Goal: Task Accomplishment & Management: Manage account settings

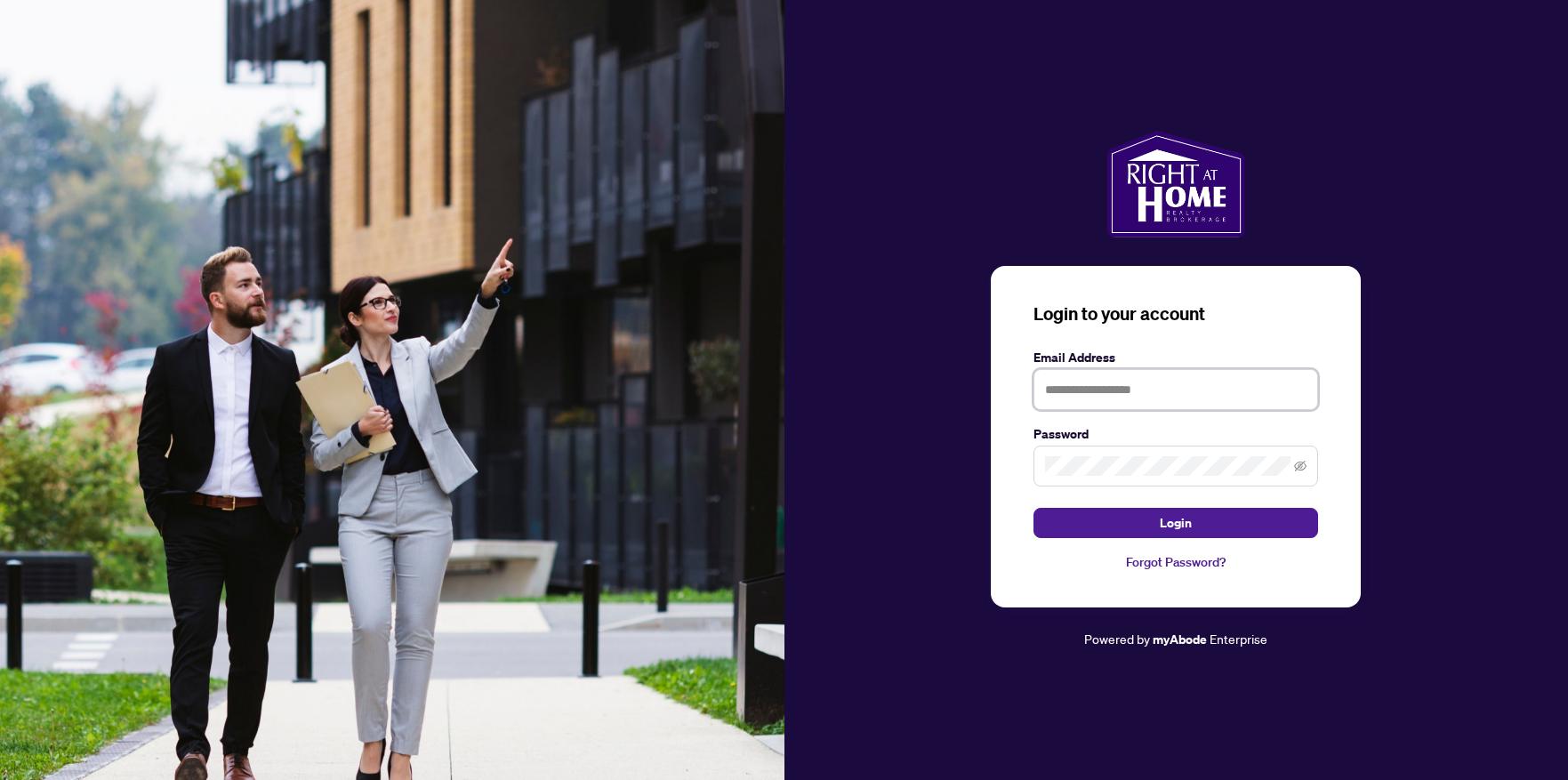
type input "**********"
click at [1195, 525] on button "Login" at bounding box center [1175, 523] width 284 height 30
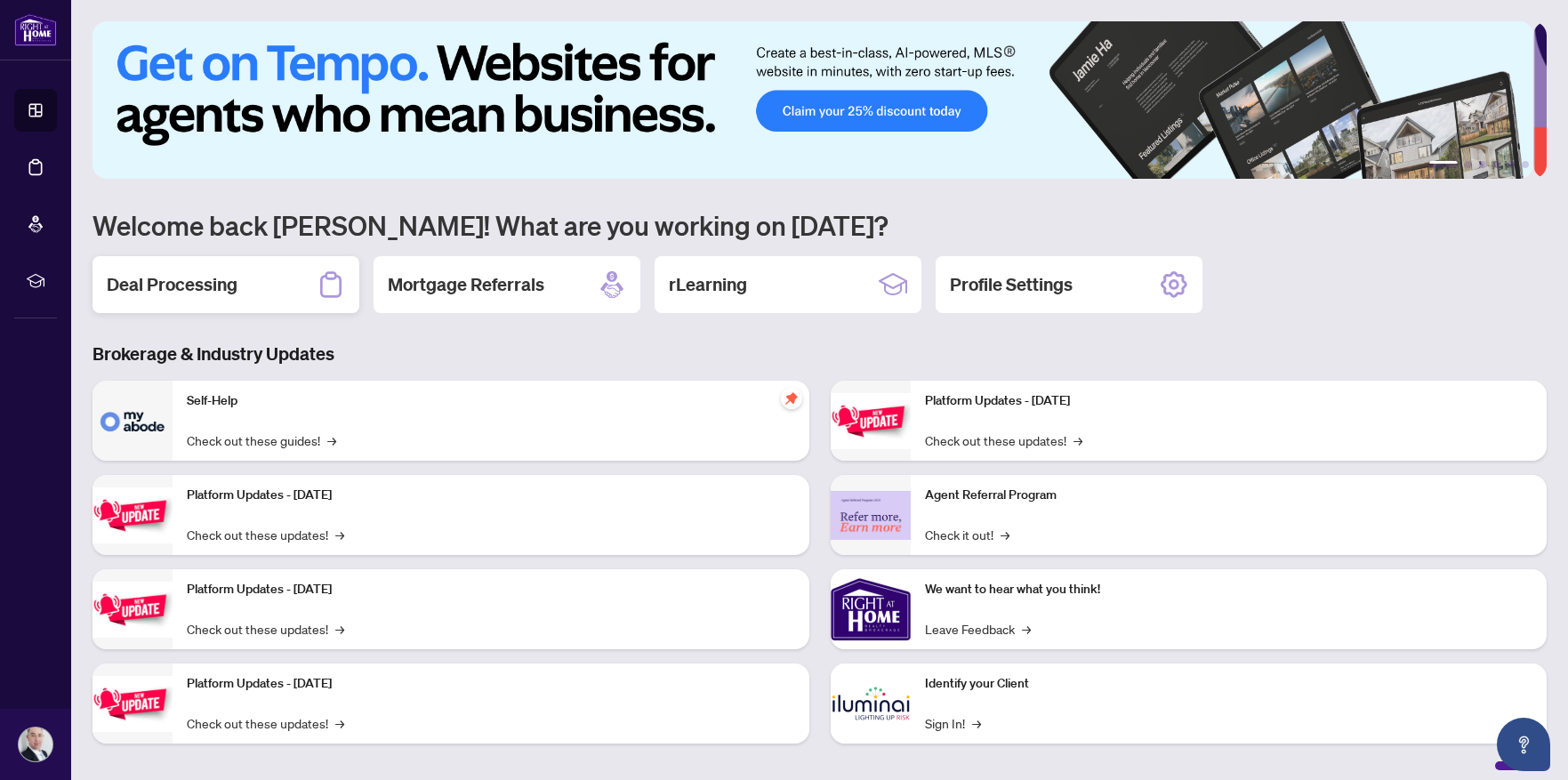
click at [137, 272] on h2 "Deal Processing" at bounding box center [172, 284] width 130 height 25
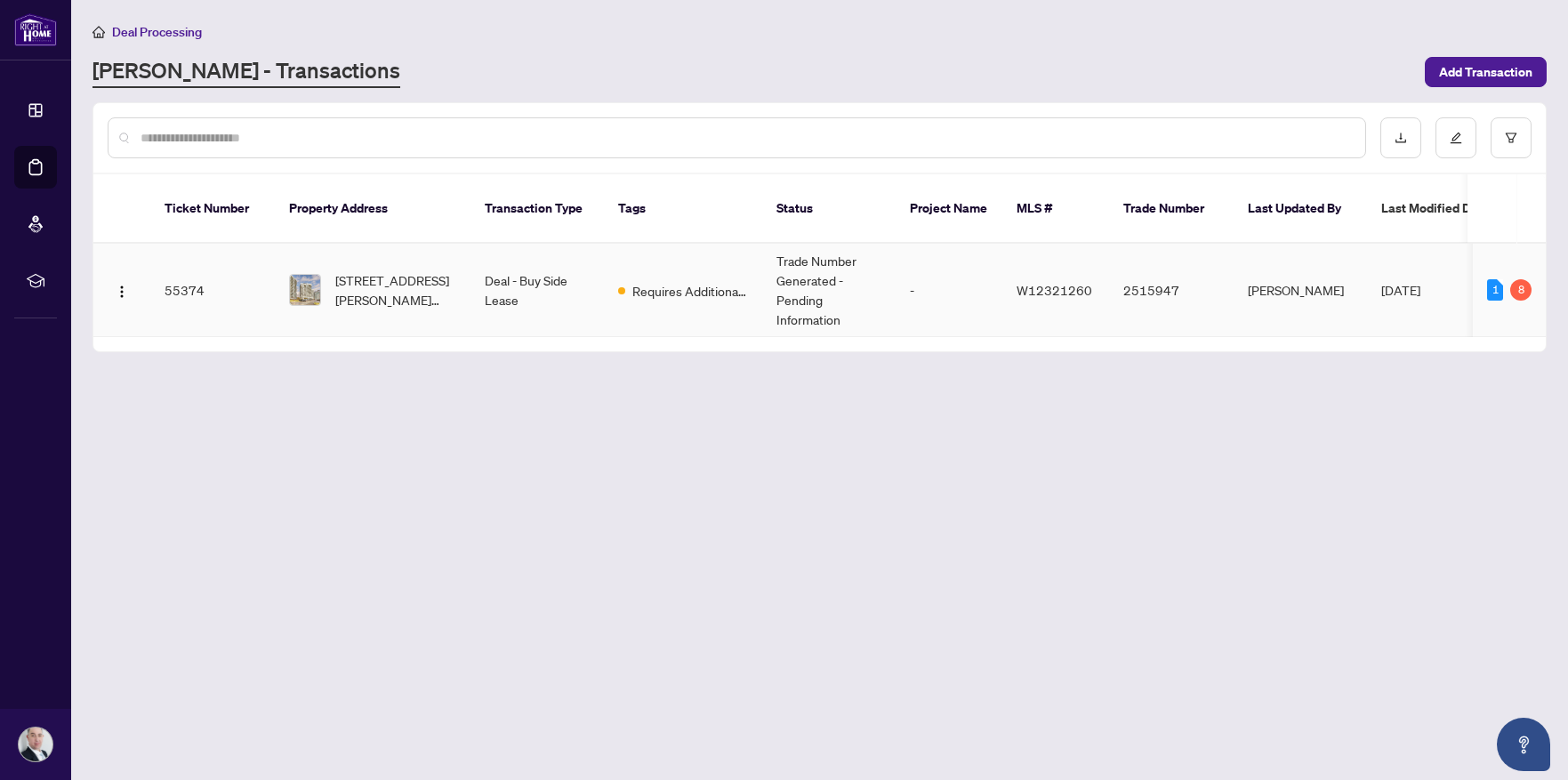
click at [185, 268] on td "55374" at bounding box center [212, 291] width 125 height 94
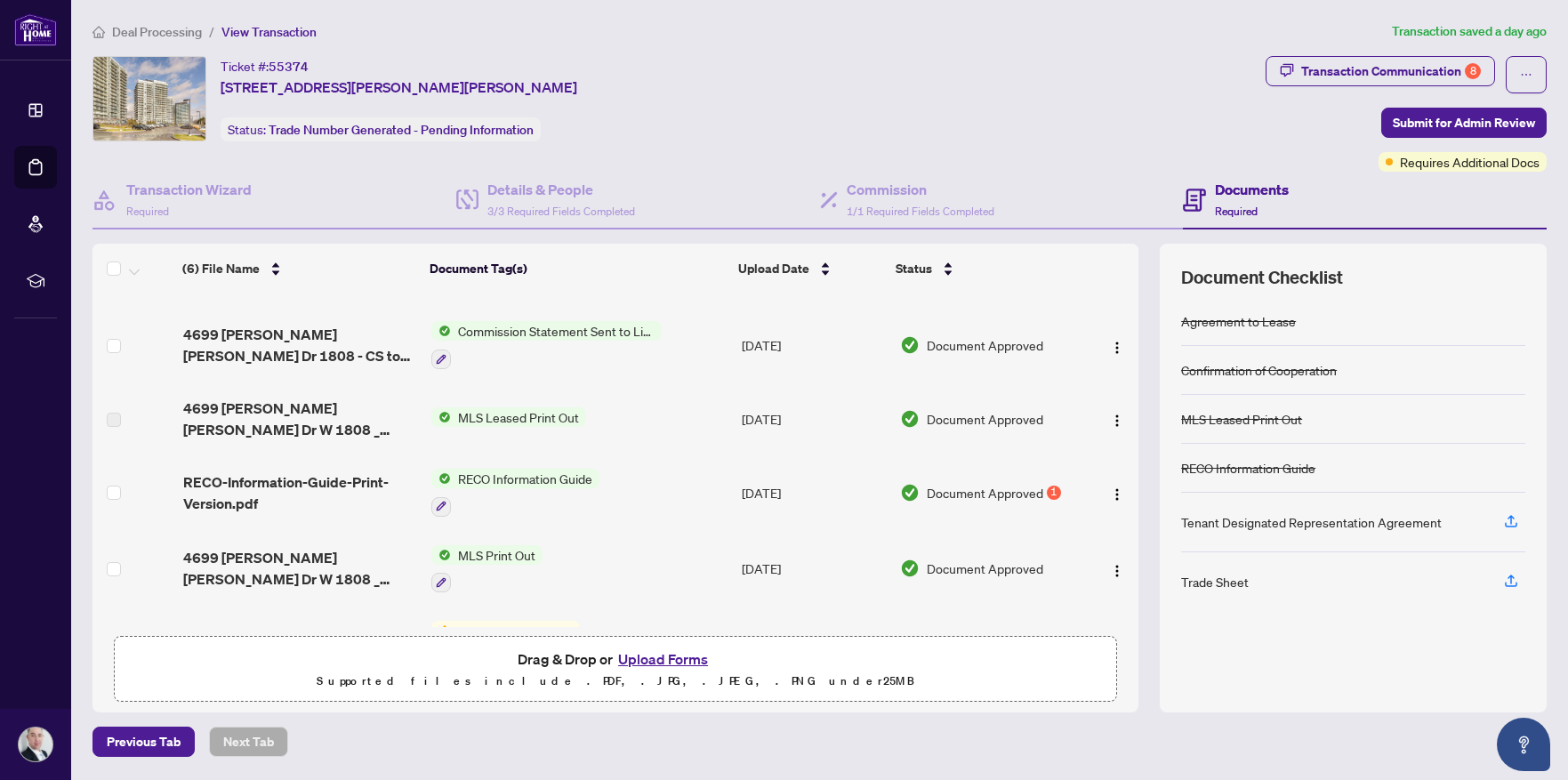
scroll to position [89, 0]
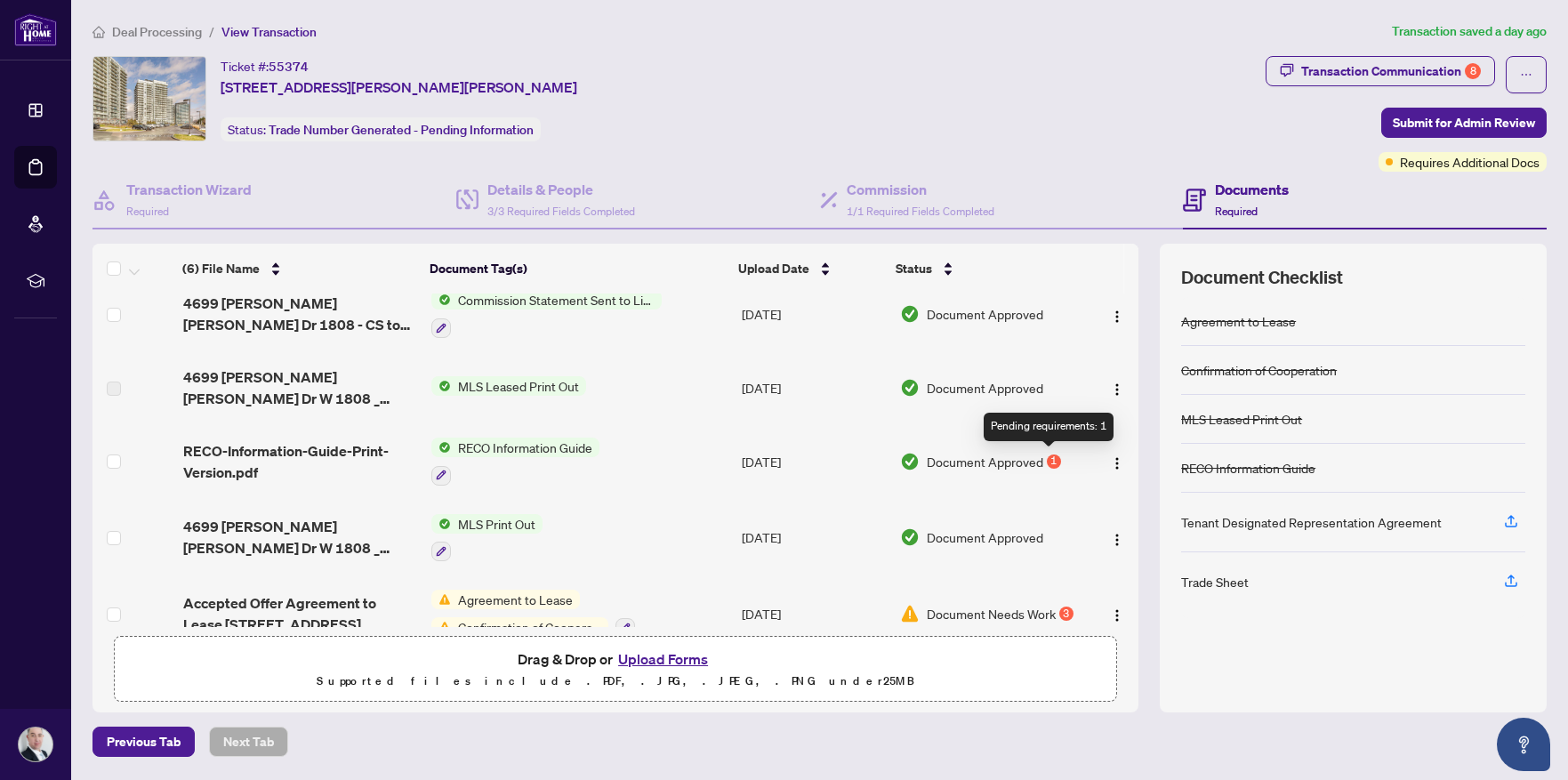
click at [1047, 458] on div "1" at bounding box center [1054, 461] width 14 height 14
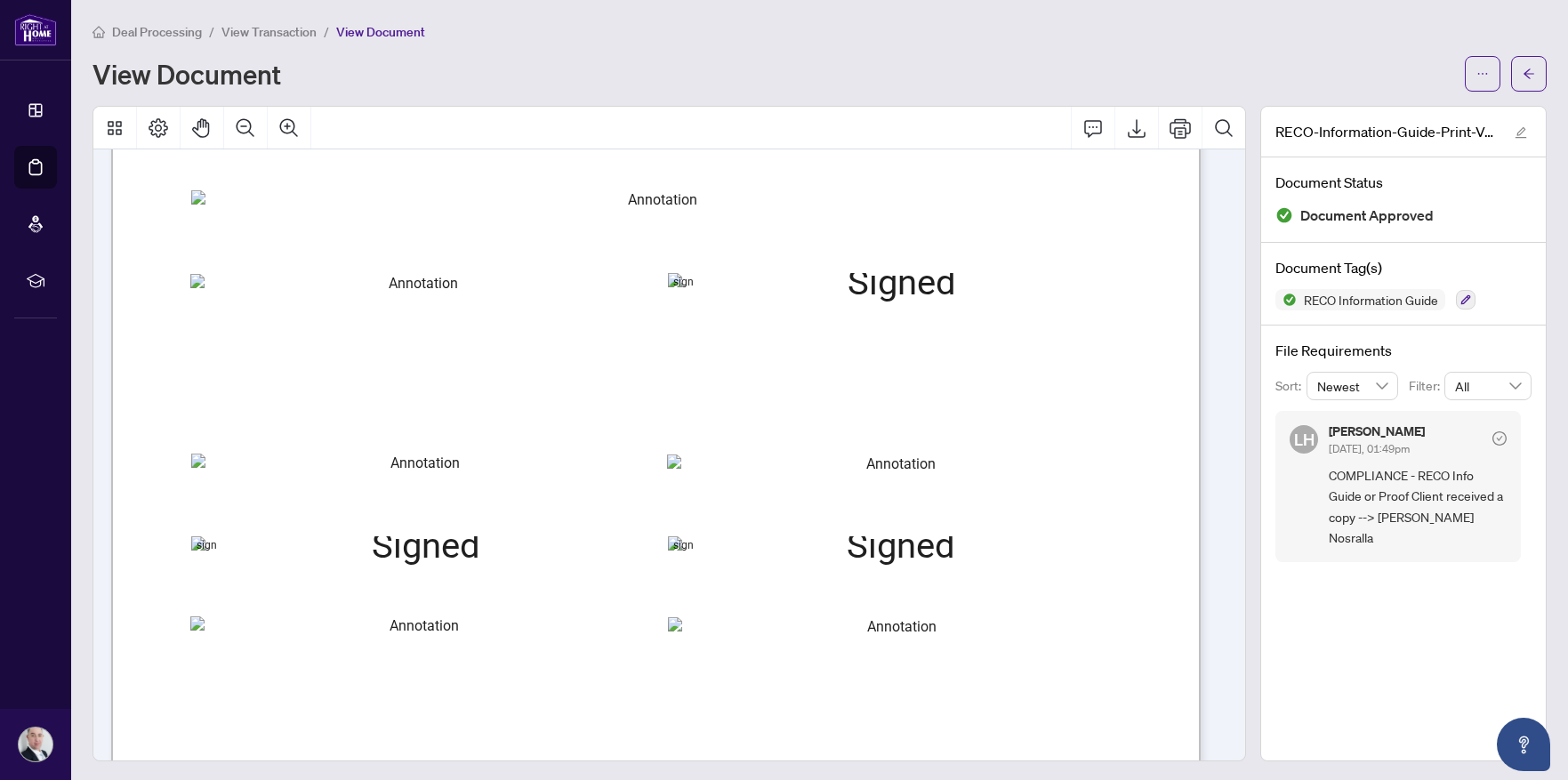
scroll to position [17609, 0]
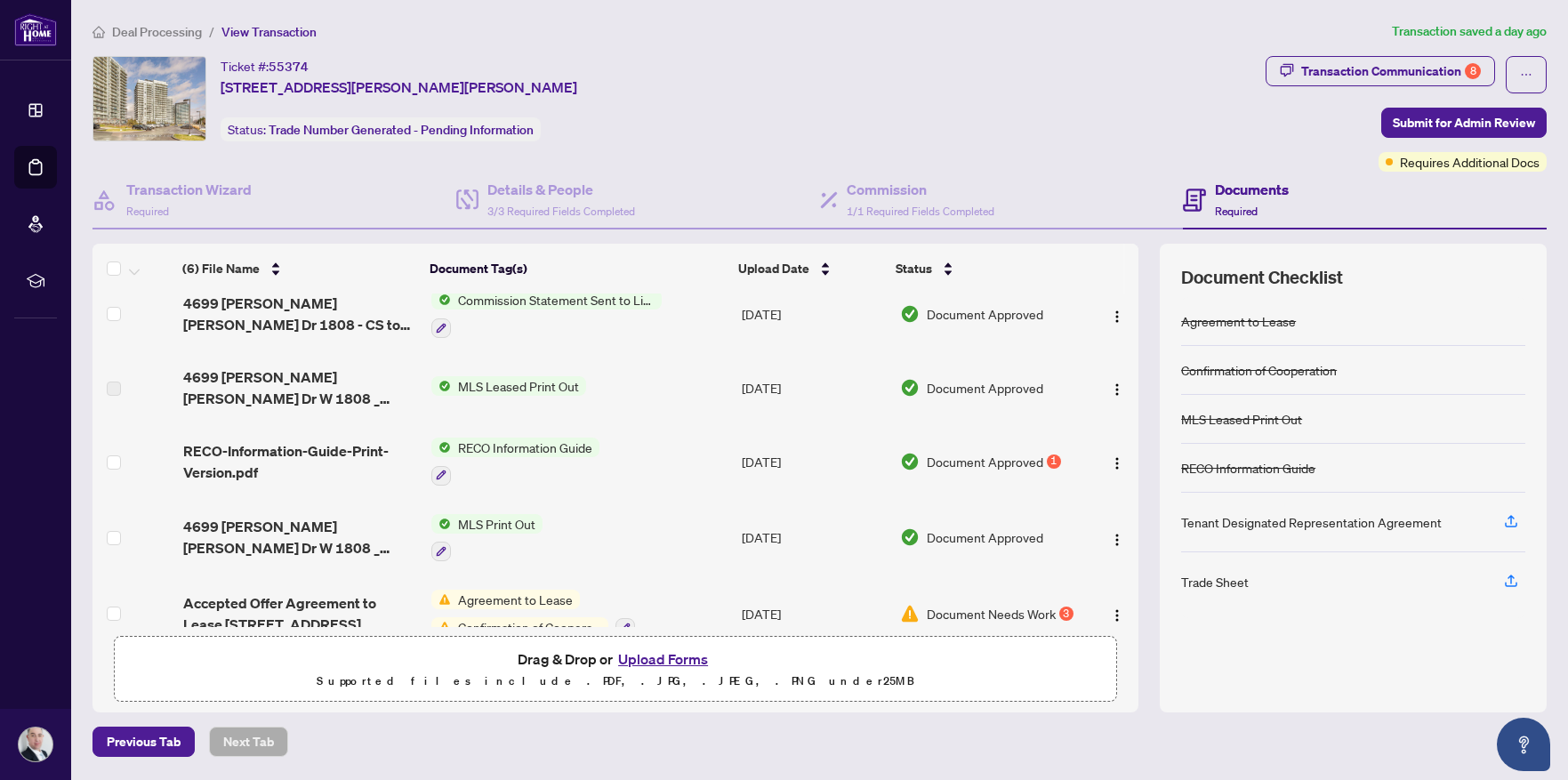
scroll to position [115, 0]
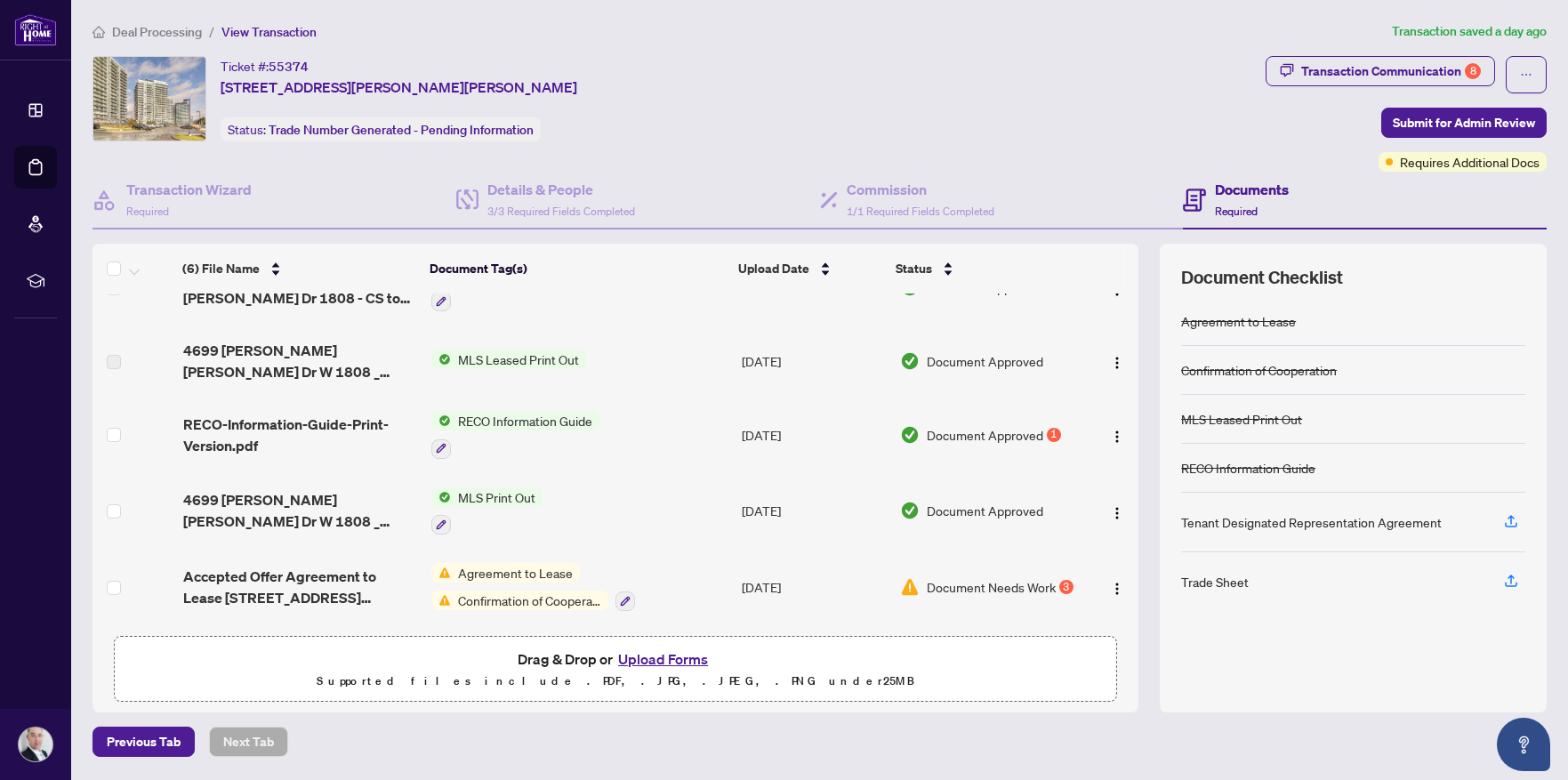
click at [488, 563] on div "(6) File Name Document Tag(s) Upload Date Status (6) File Name Document Tag(s) …" at bounding box center [616, 436] width 1046 height 383
click at [525, 570] on span "Agreement to Lease" at bounding box center [515, 573] width 129 height 20
click at [1111, 583] on img "button" at bounding box center [1117, 589] width 14 height 14
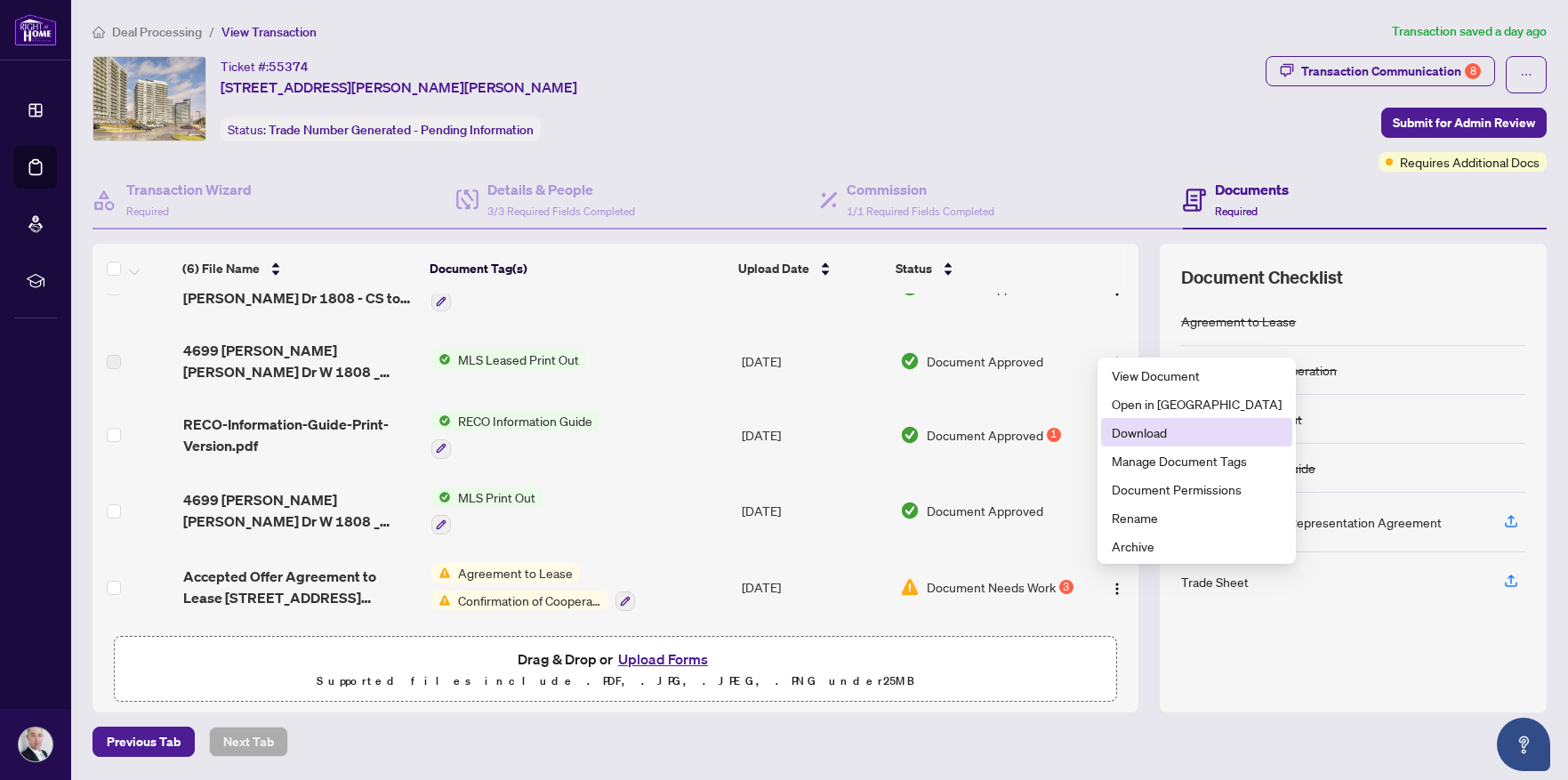
click at [1164, 432] on span "Download" at bounding box center [1196, 432] width 170 height 20
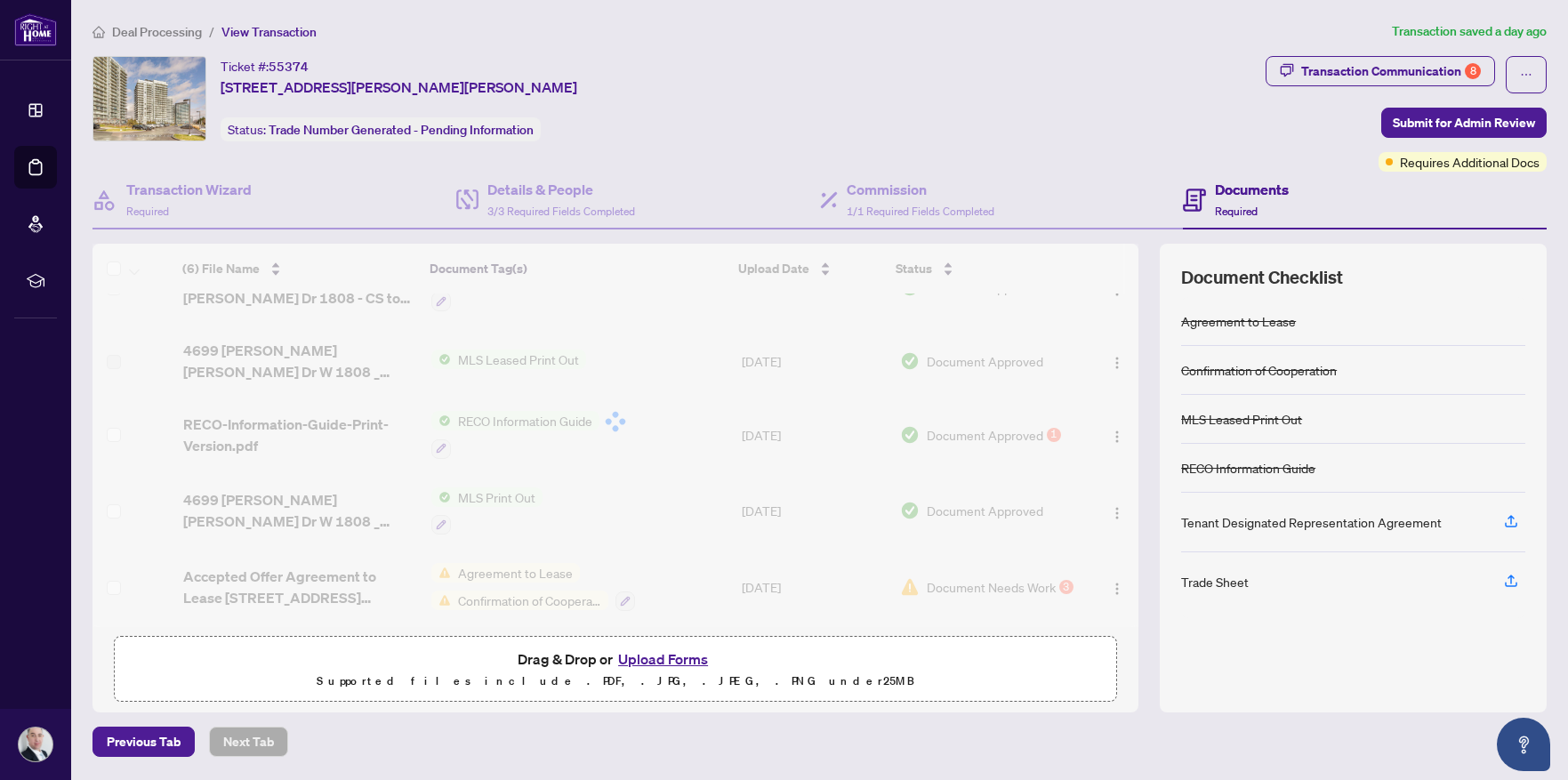
click at [526, 571] on div "(6) File Name Document Tag(s) Upload Date Status (6) File Name Document Tag(s) …" at bounding box center [616, 436] width 1046 height 383
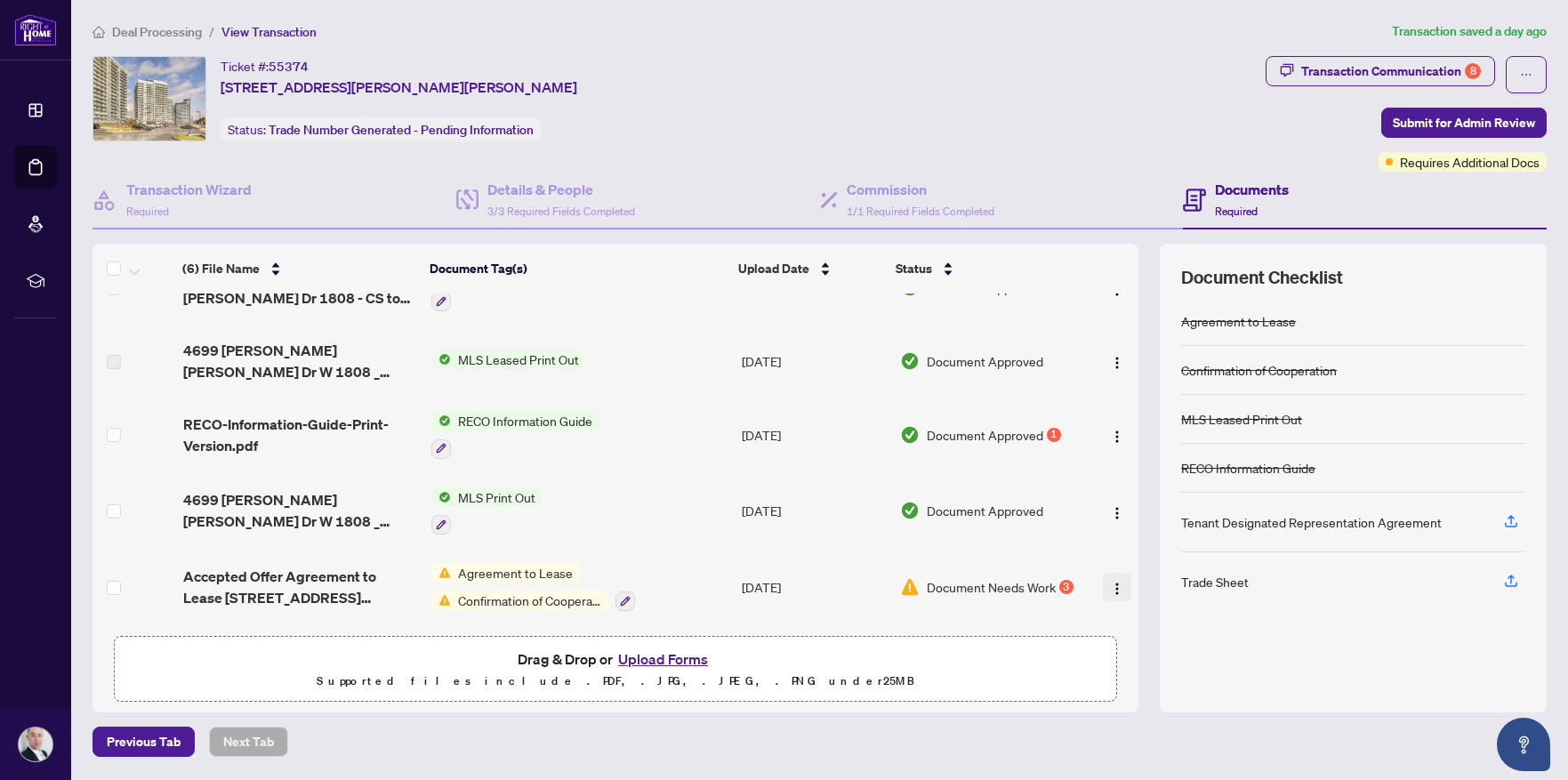
click at [1113, 582] on img "button" at bounding box center [1117, 589] width 14 height 14
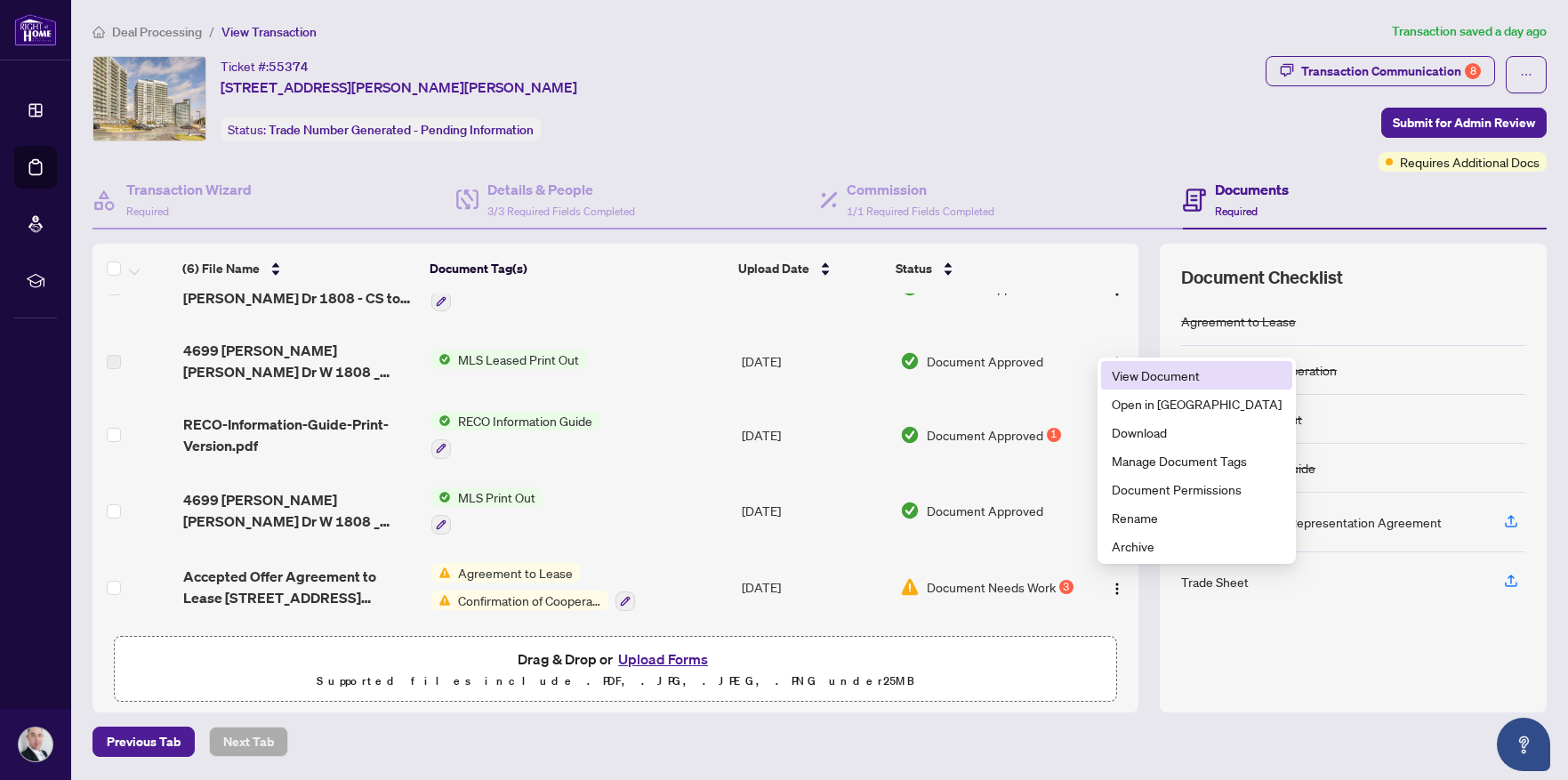
click at [1155, 375] on span "View Document" at bounding box center [1196, 375] width 170 height 20
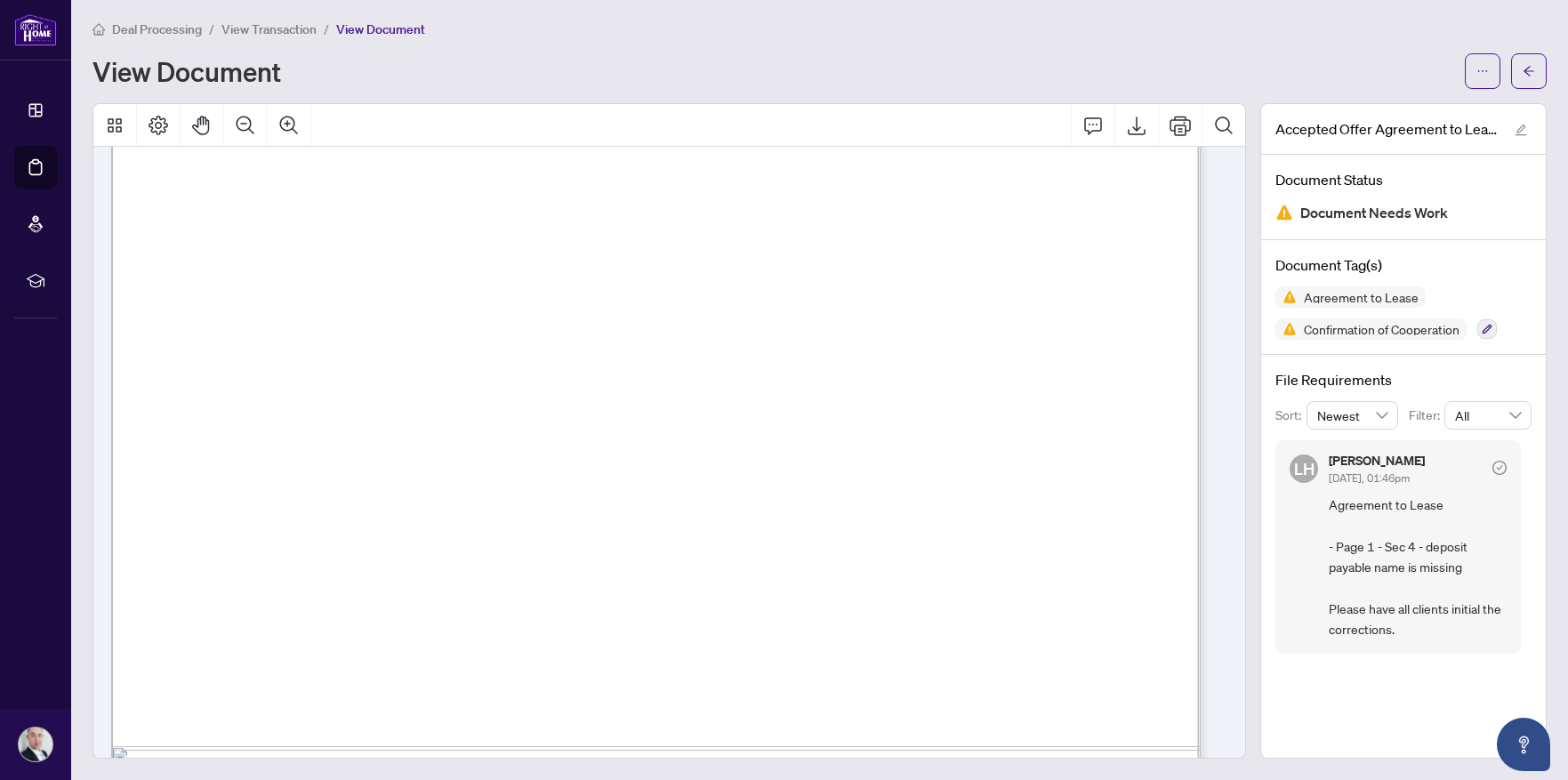
scroll to position [10983, 0]
click at [1482, 329] on icon "button" at bounding box center [1486, 329] width 10 height 10
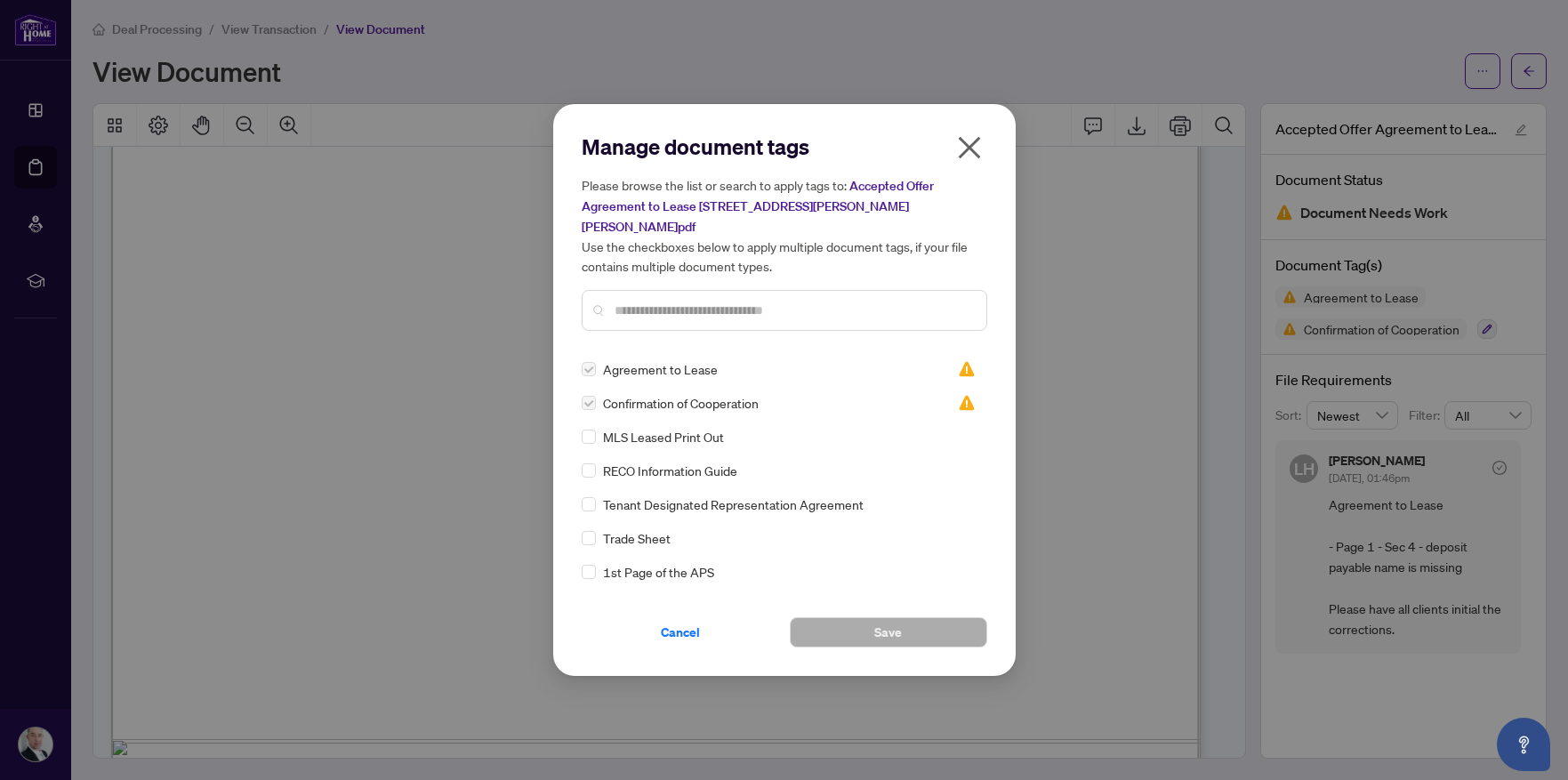
click at [727, 397] on span "Confirmation of Cooperation" at bounding box center [681, 403] width 156 height 20
click at [969, 160] on icon "close" at bounding box center [969, 148] width 23 height 23
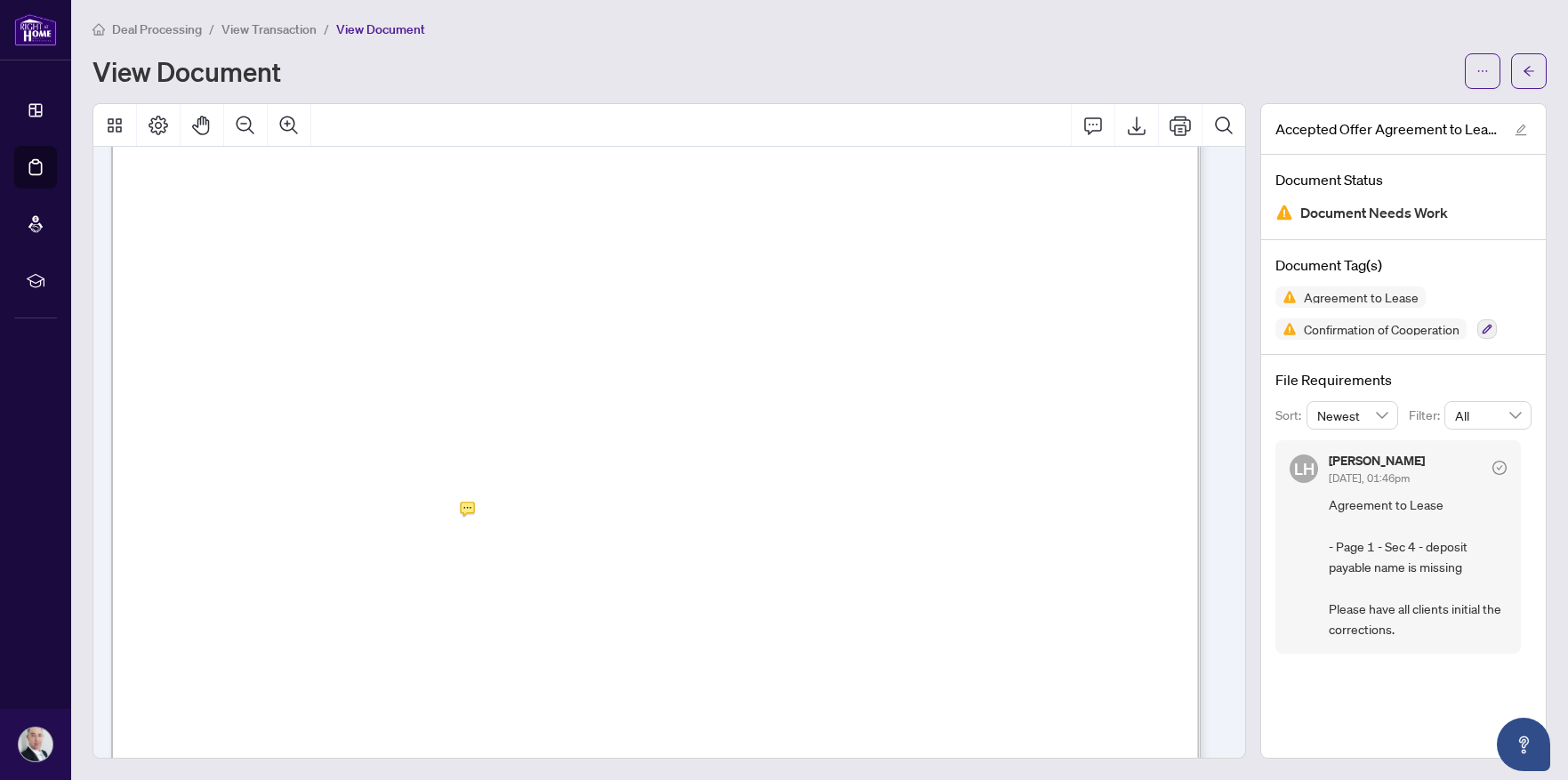
scroll to position [306, 0]
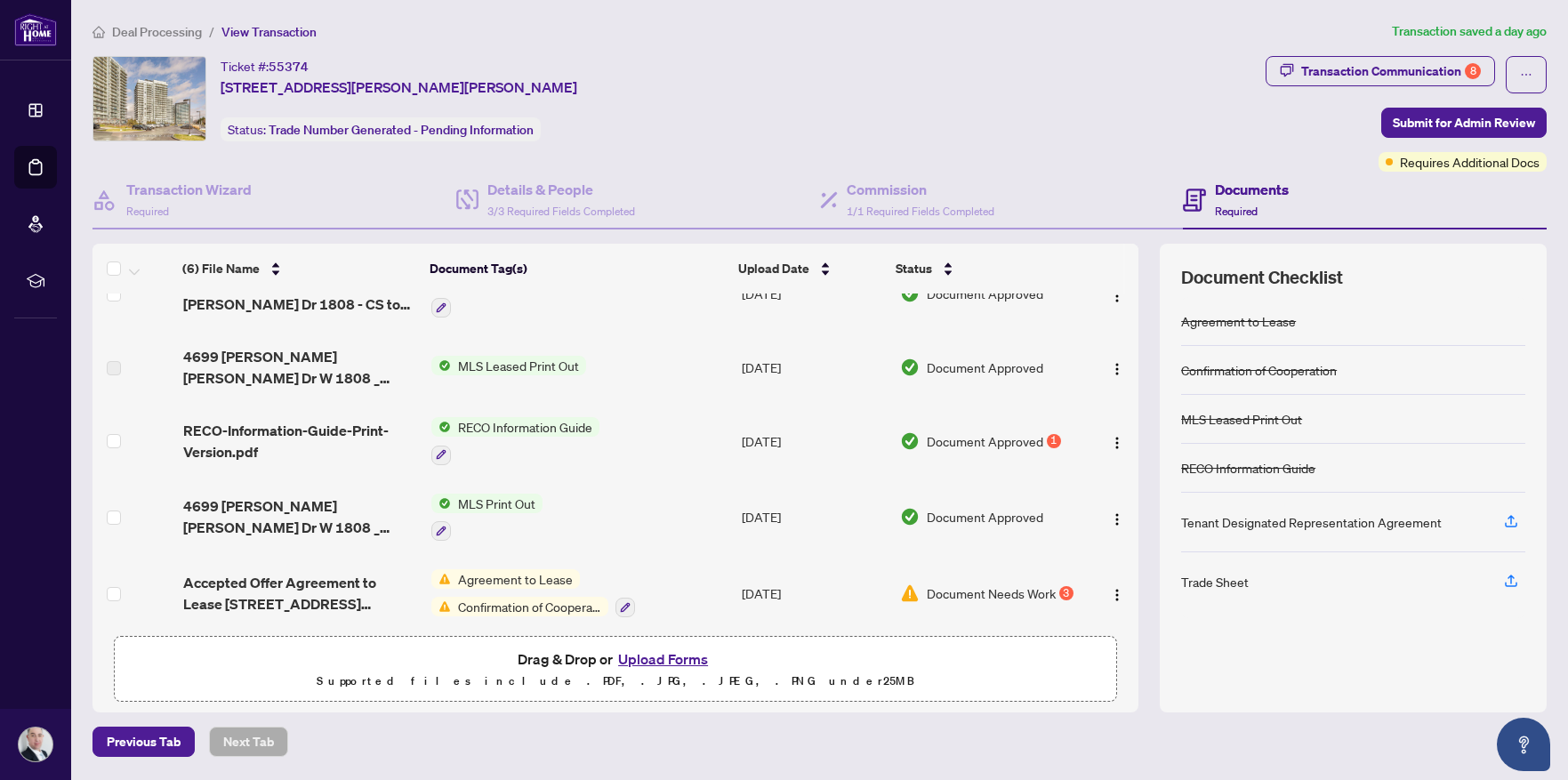
scroll to position [115, 0]
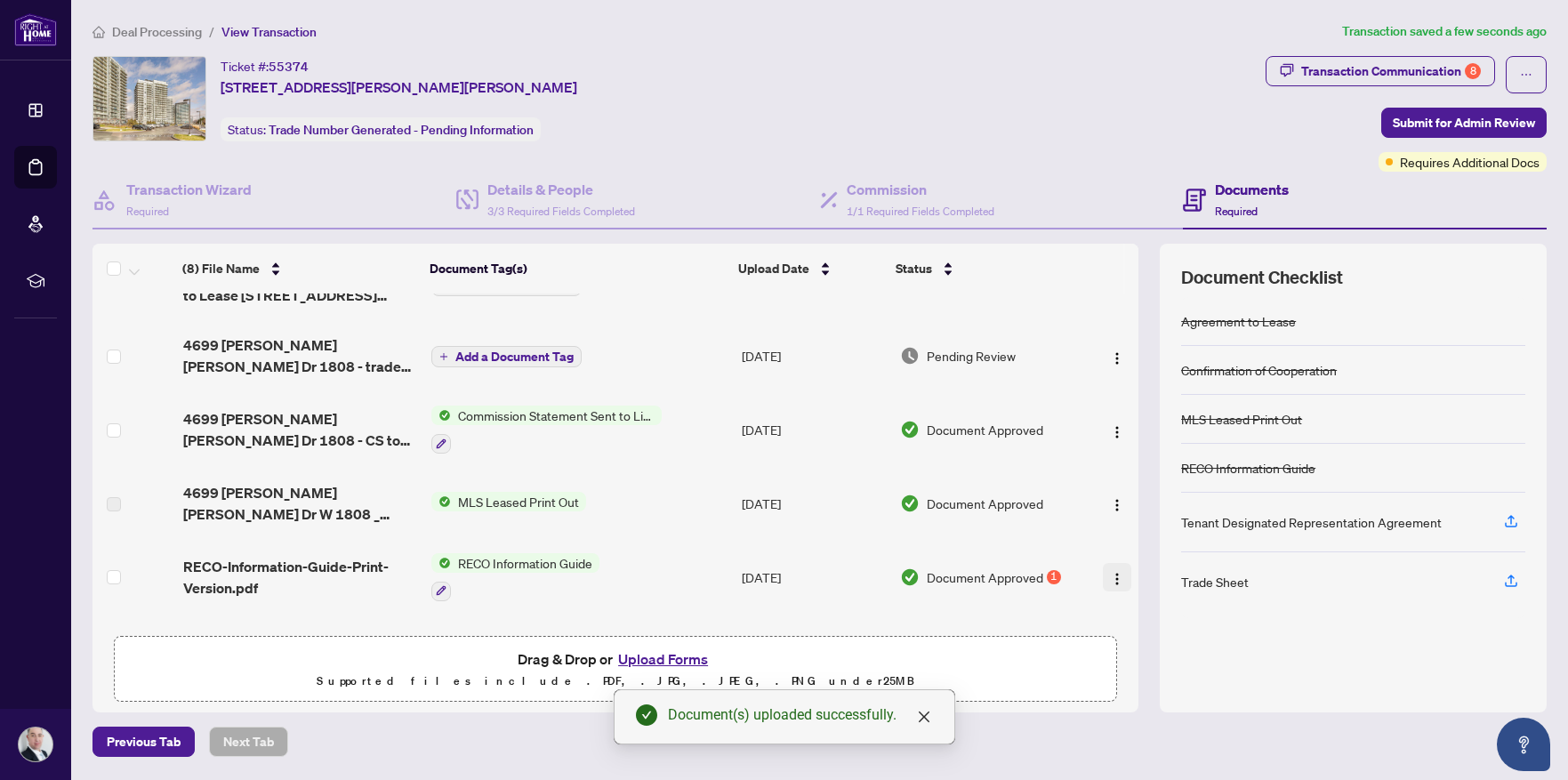
click at [1110, 582] on img "button" at bounding box center [1117, 578] width 14 height 14
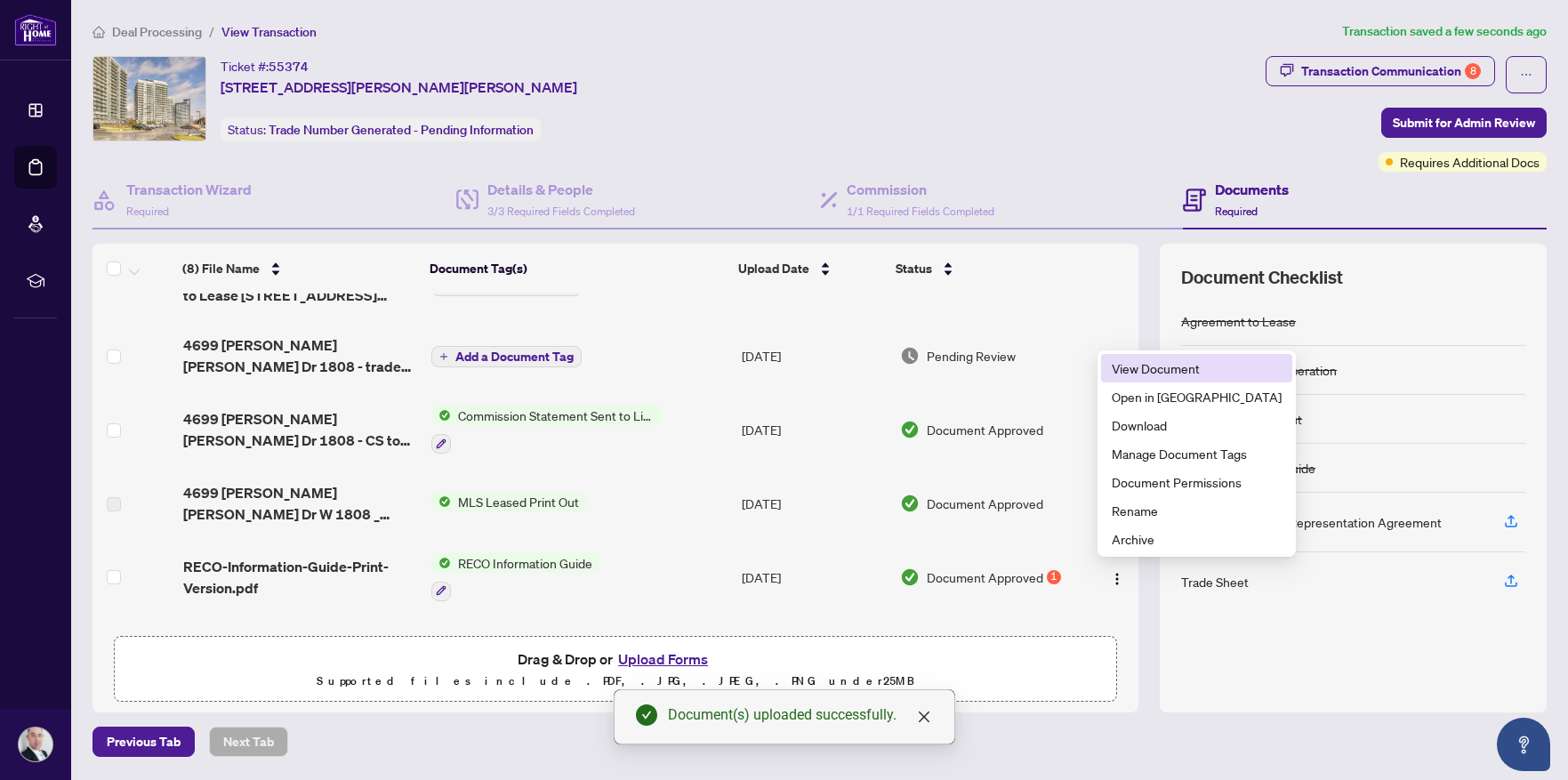
click at [1148, 373] on span "View Document" at bounding box center [1196, 368] width 170 height 20
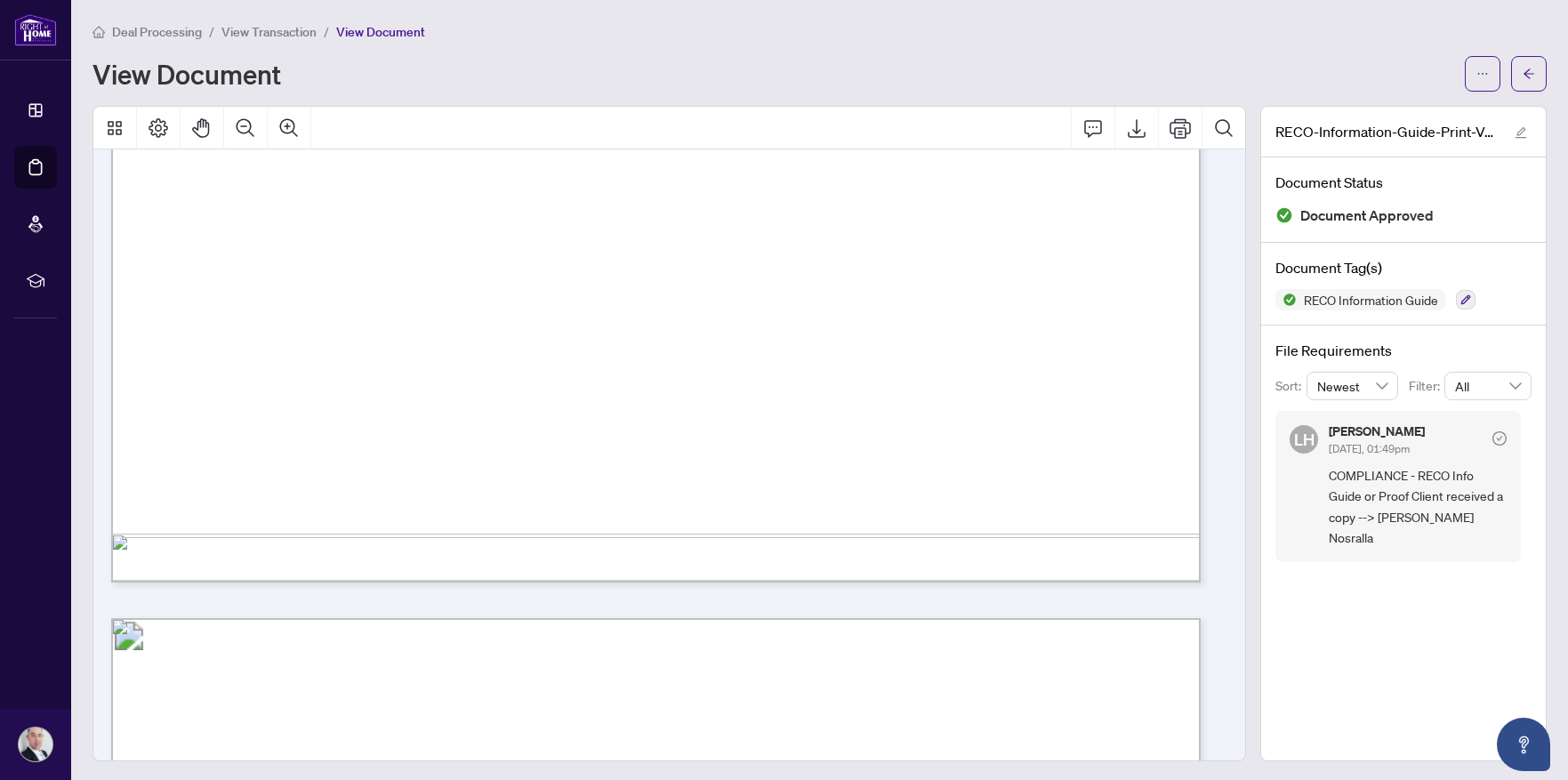
scroll to position [3615, 0]
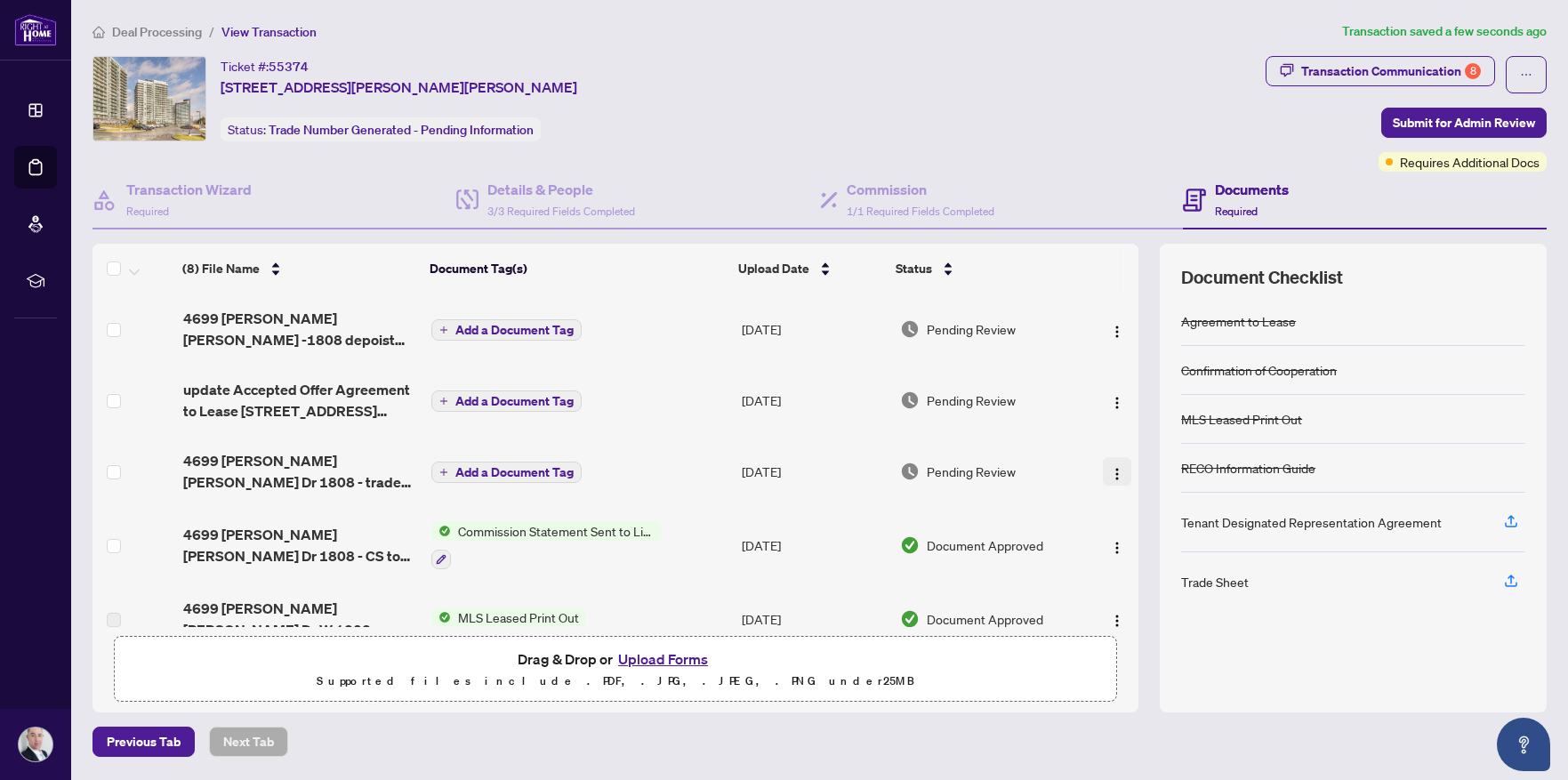
click at [1110, 471] on img "button" at bounding box center [1117, 474] width 14 height 14
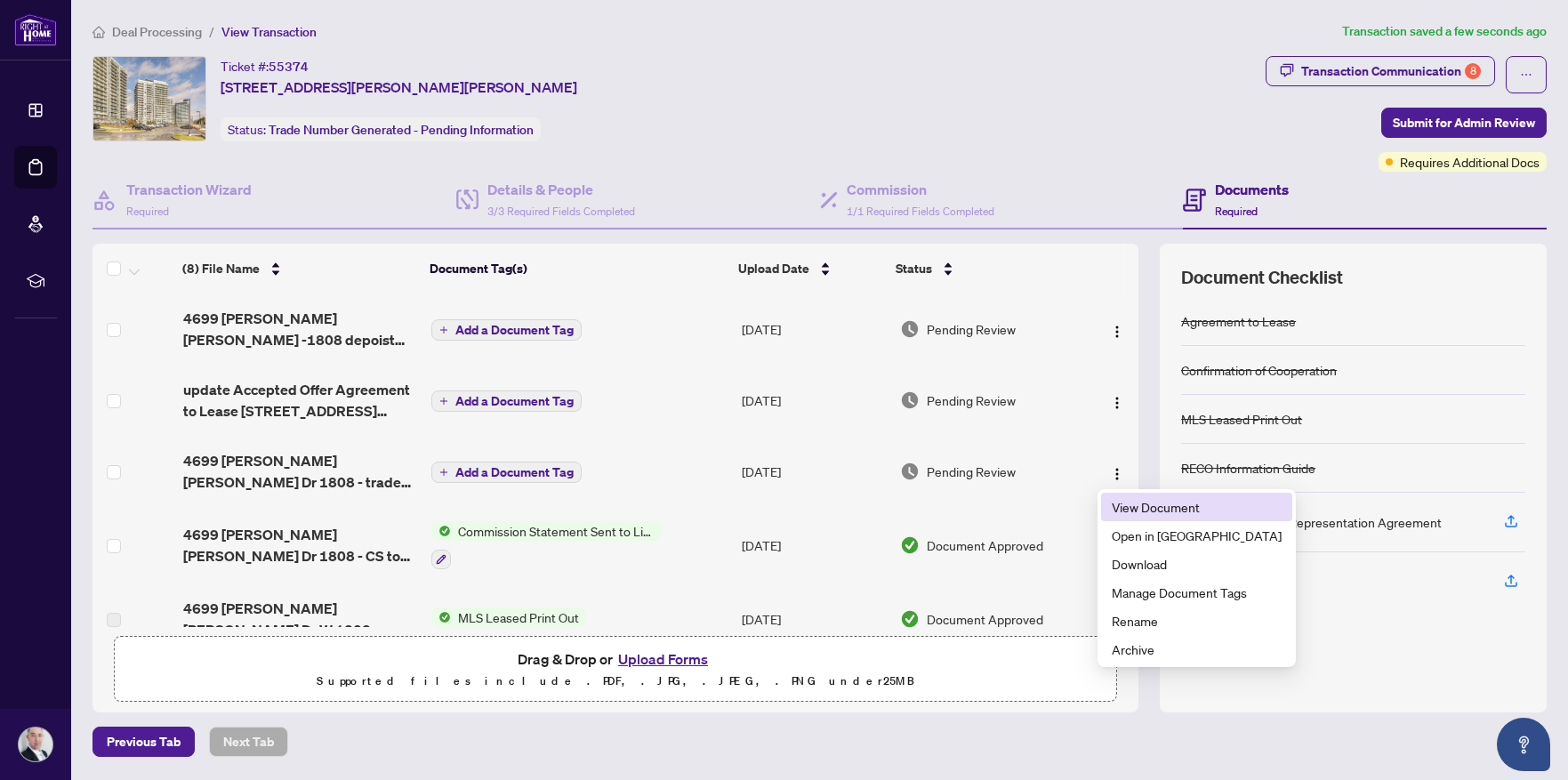
click at [1138, 504] on span "View Document" at bounding box center [1196, 507] width 170 height 20
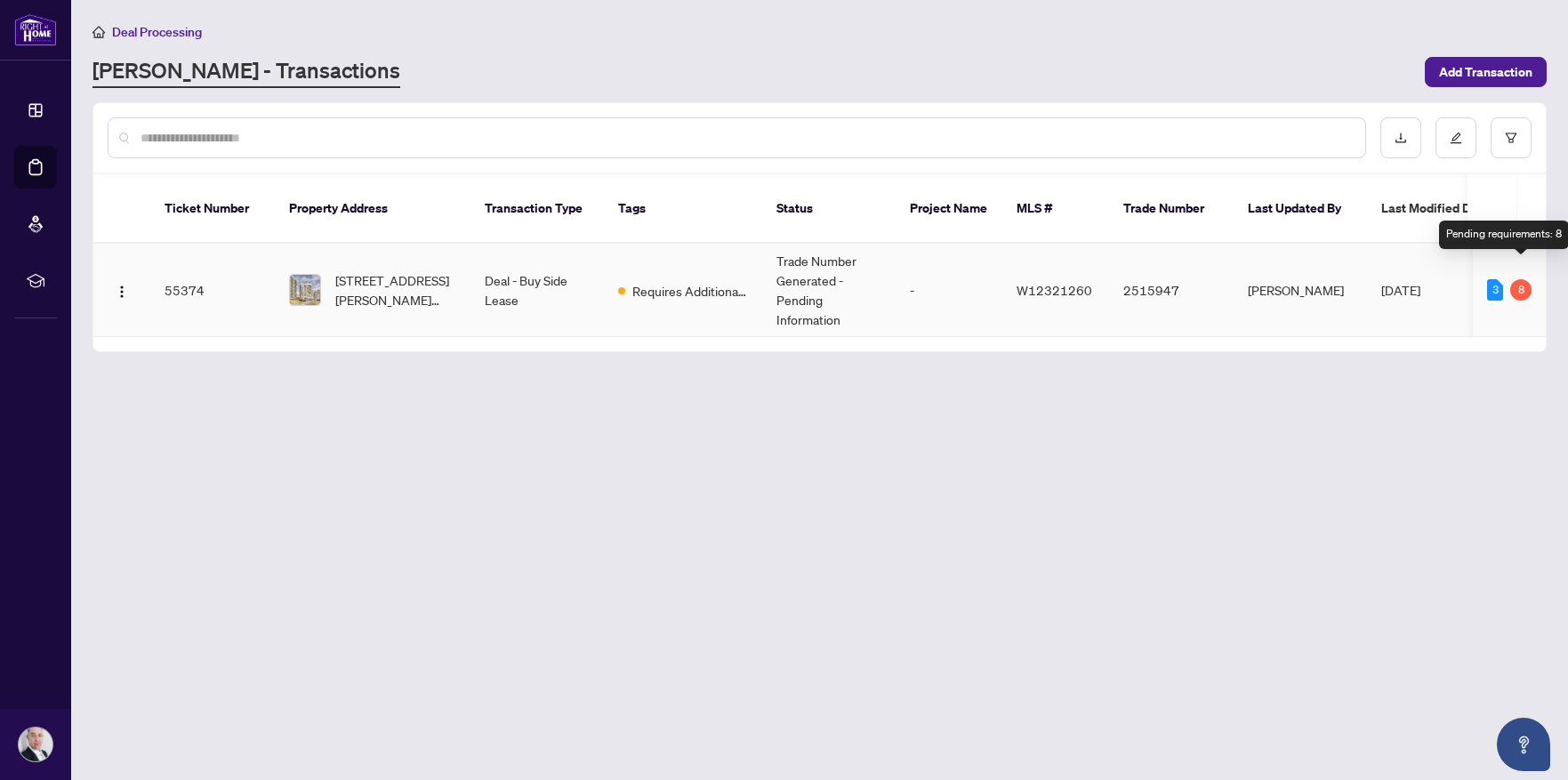
click at [1524, 280] on div "8" at bounding box center [1521, 290] width 22 height 22
click at [1522, 280] on div "8" at bounding box center [1521, 290] width 22 height 22
click at [181, 266] on td "55374" at bounding box center [212, 291] width 125 height 94
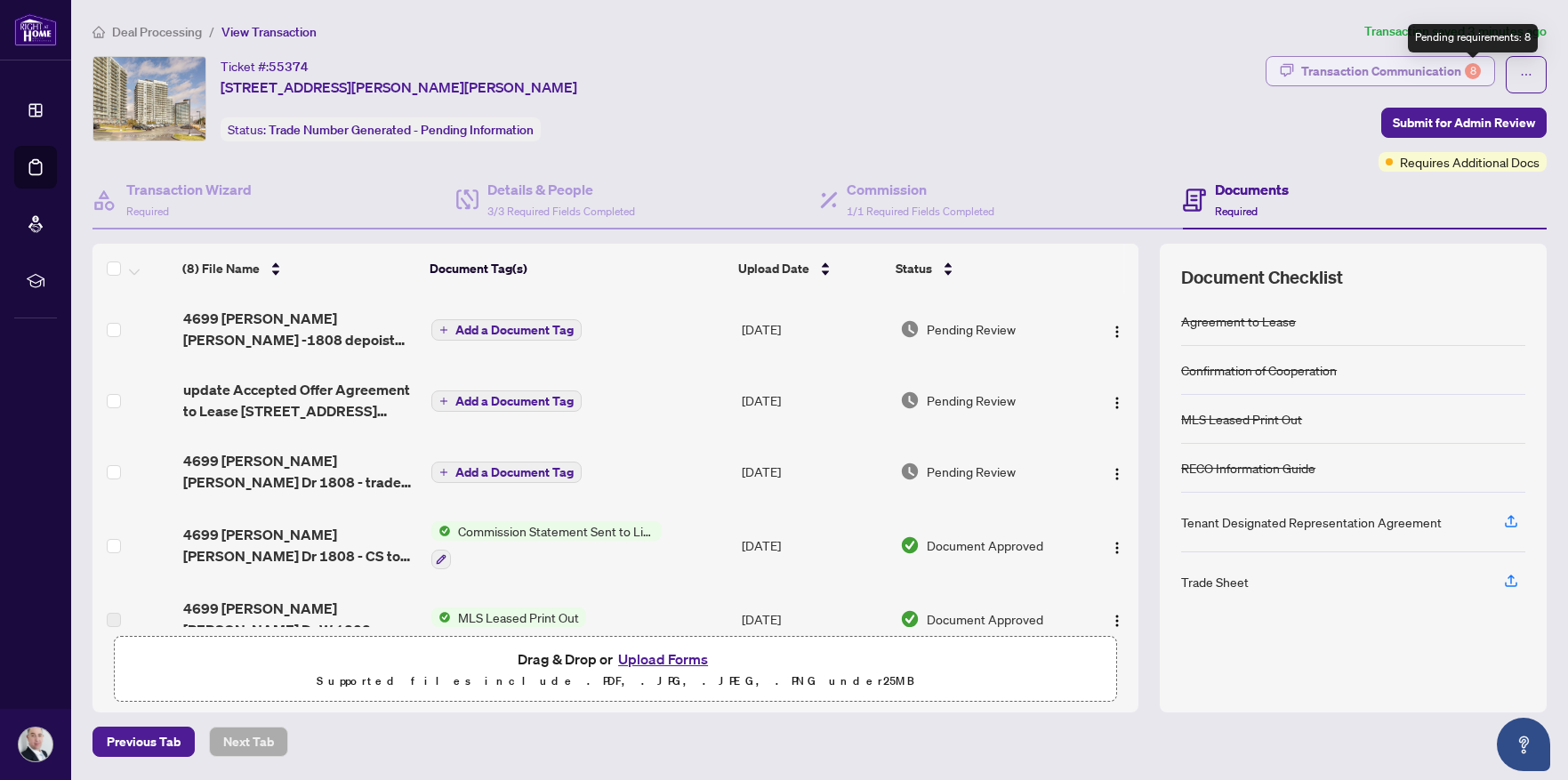
click at [1470, 75] on div "8" at bounding box center [1472, 70] width 16 height 16
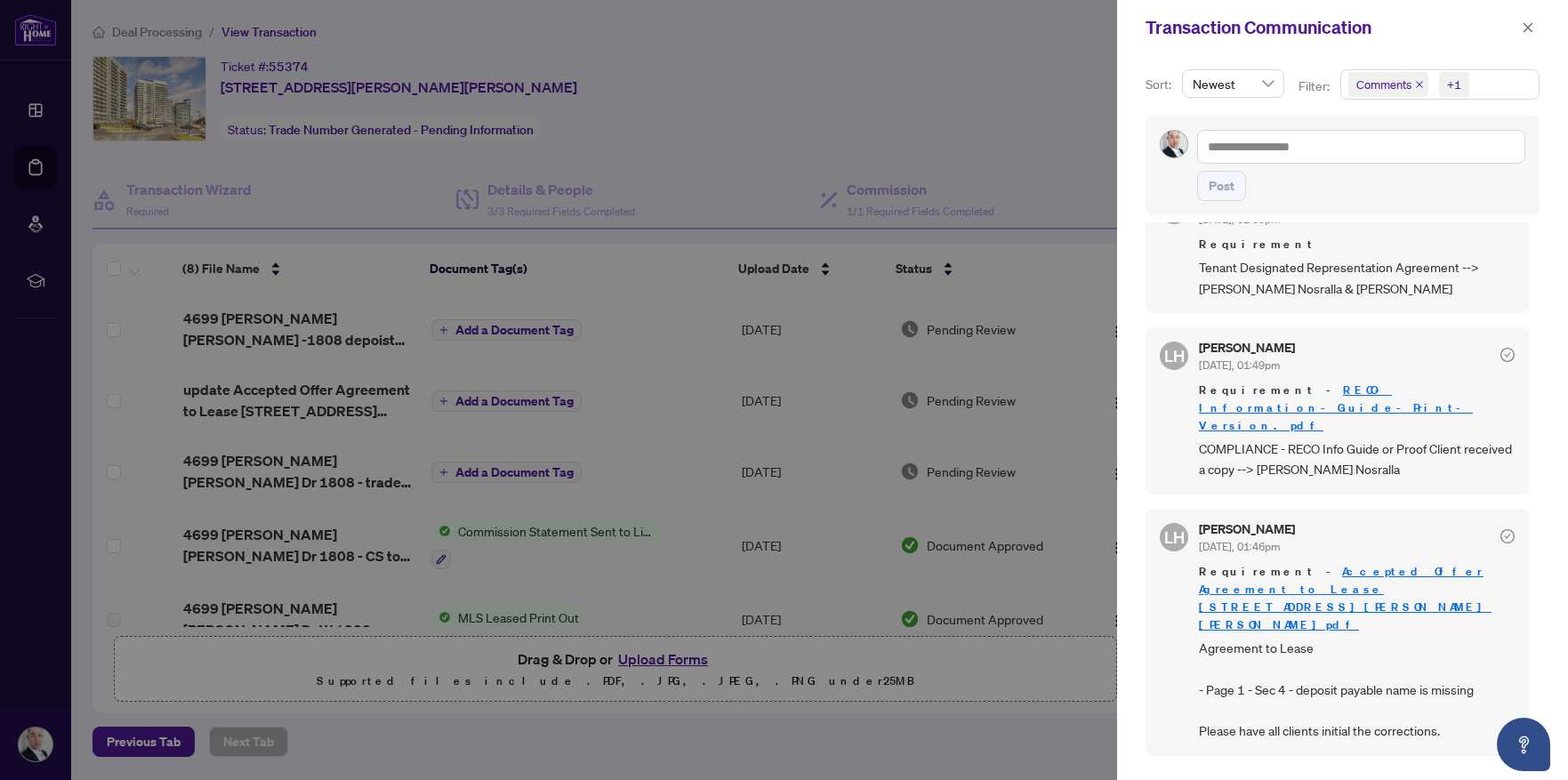
scroll to position [638, 0]
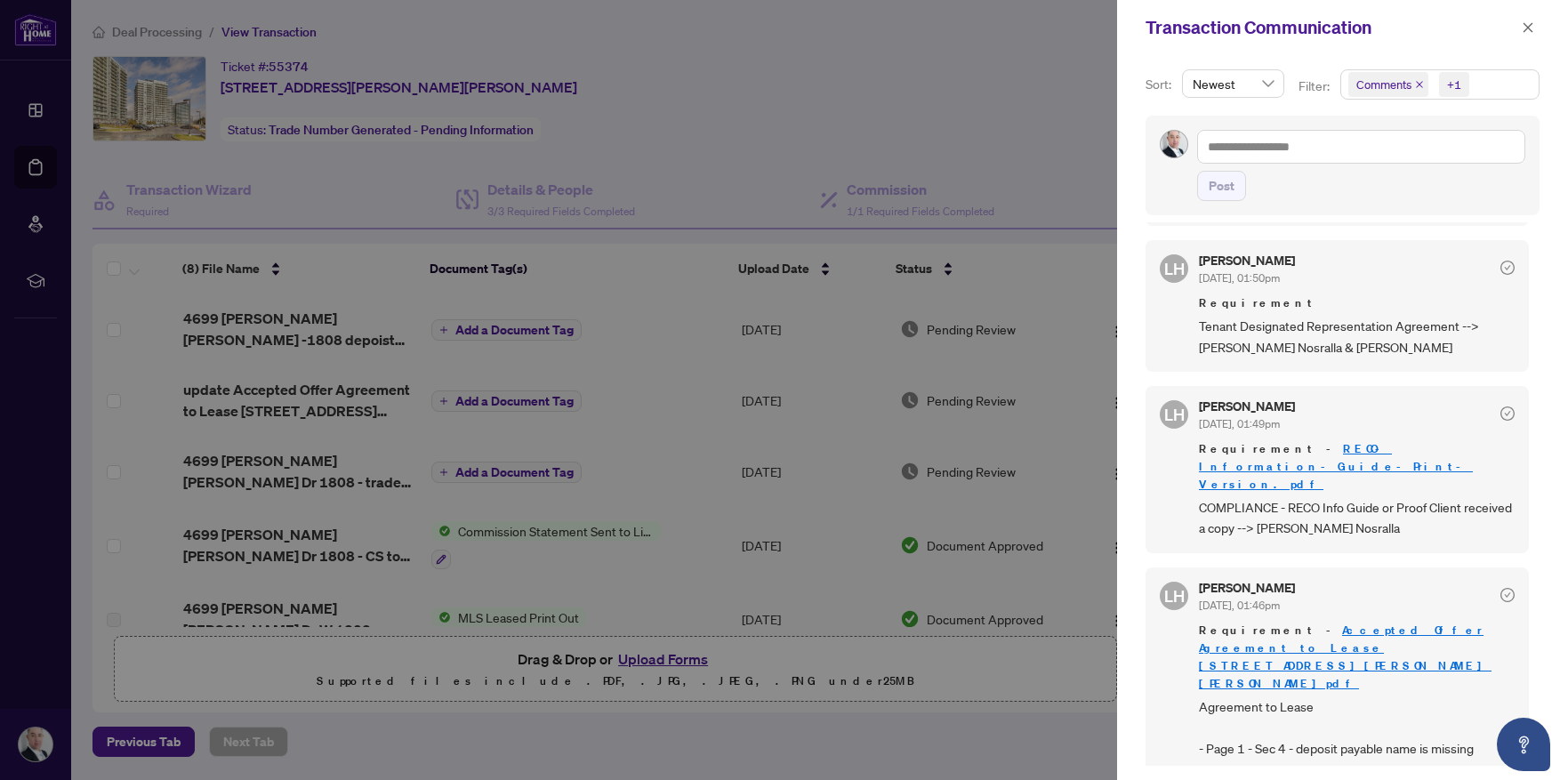
click at [951, 116] on div at bounding box center [784, 390] width 1568 height 780
click at [1532, 32] on icon "close" at bounding box center [1528, 27] width 12 height 12
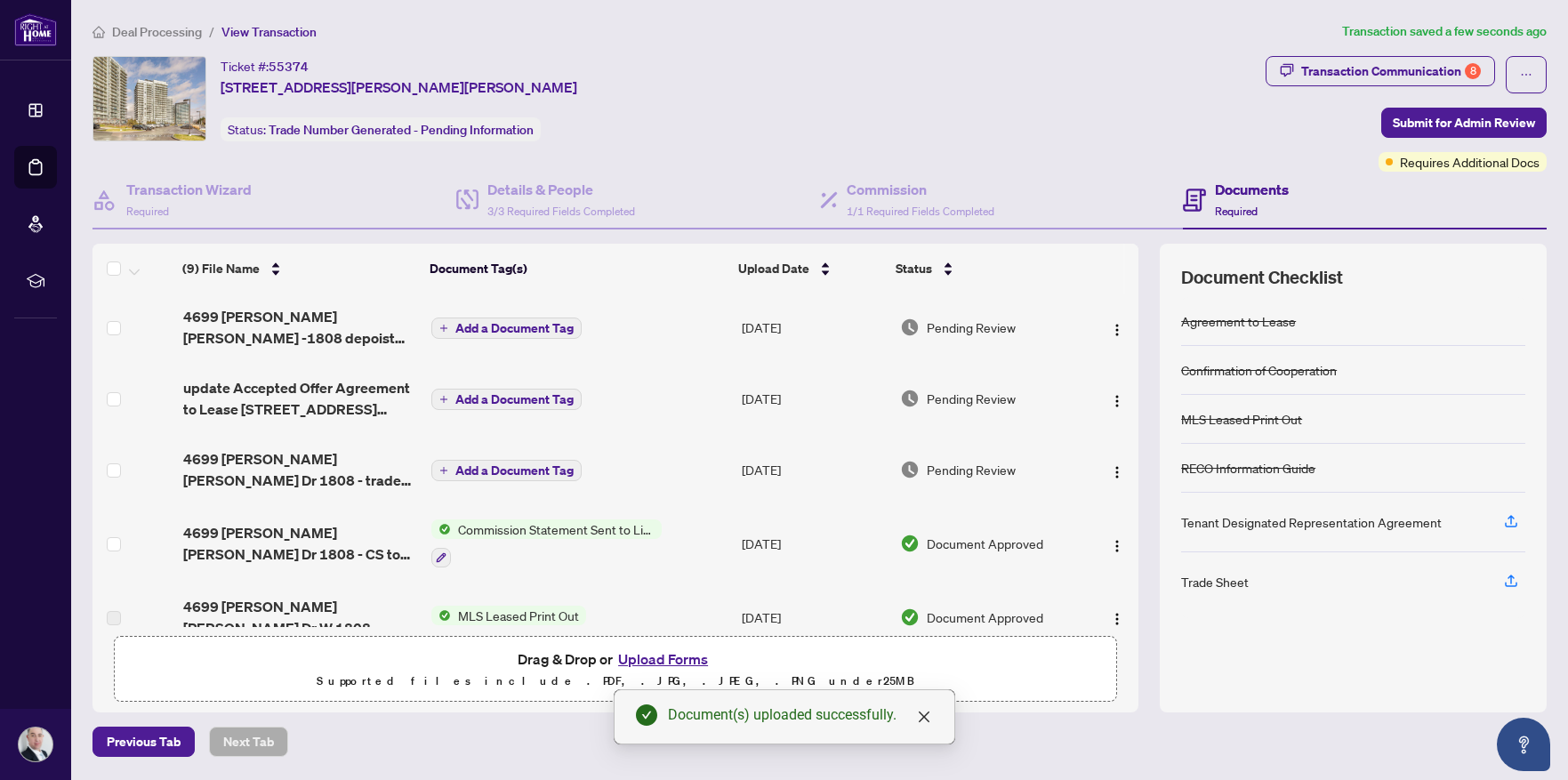
scroll to position [329, 0]
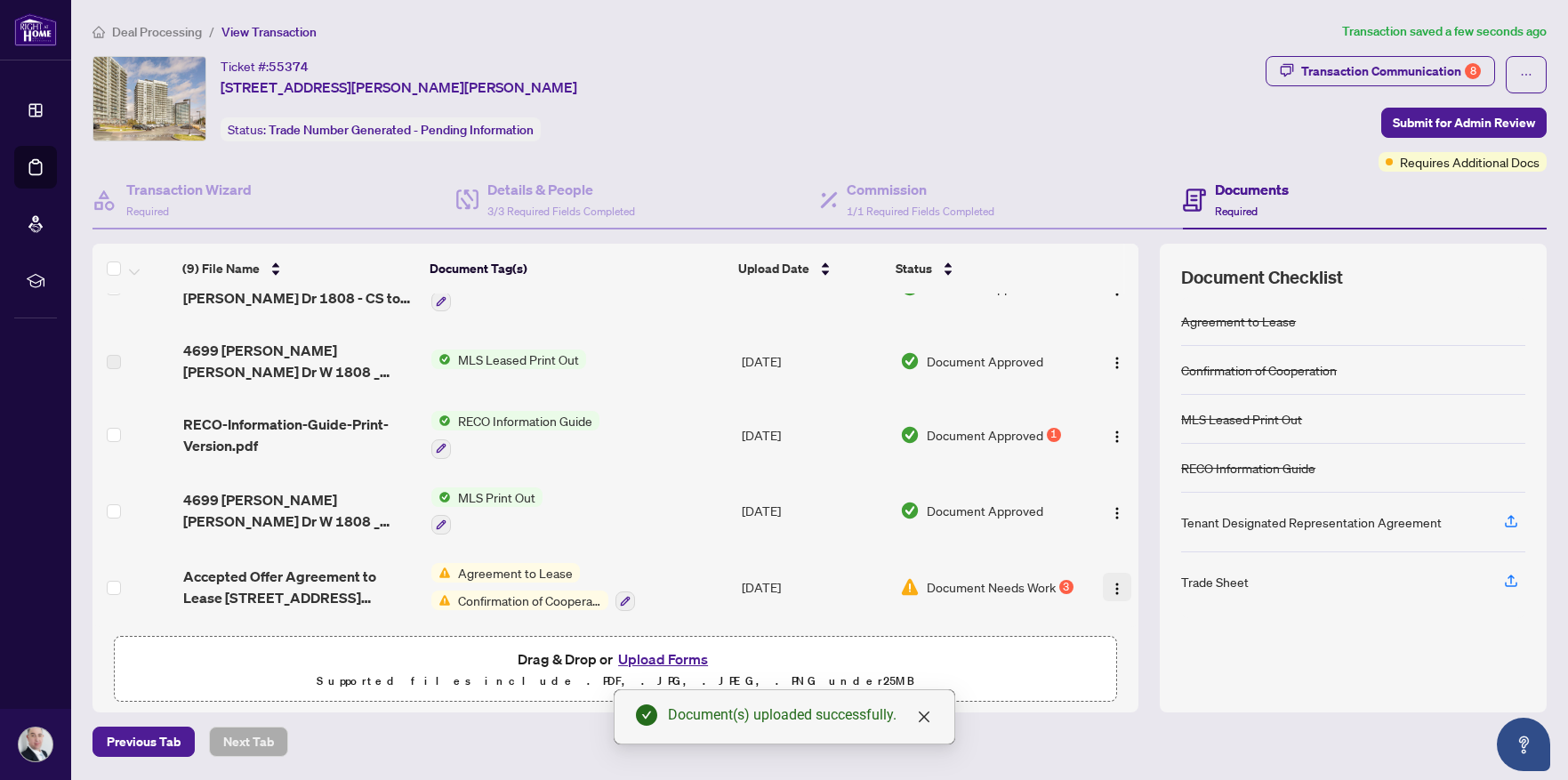
click at [1112, 584] on img "button" at bounding box center [1117, 589] width 14 height 14
click at [1368, 636] on div "Agreement to Lease Confirmation of Cooperation MLS Leased Print Out RECO Inform…" at bounding box center [1353, 494] width 344 height 393
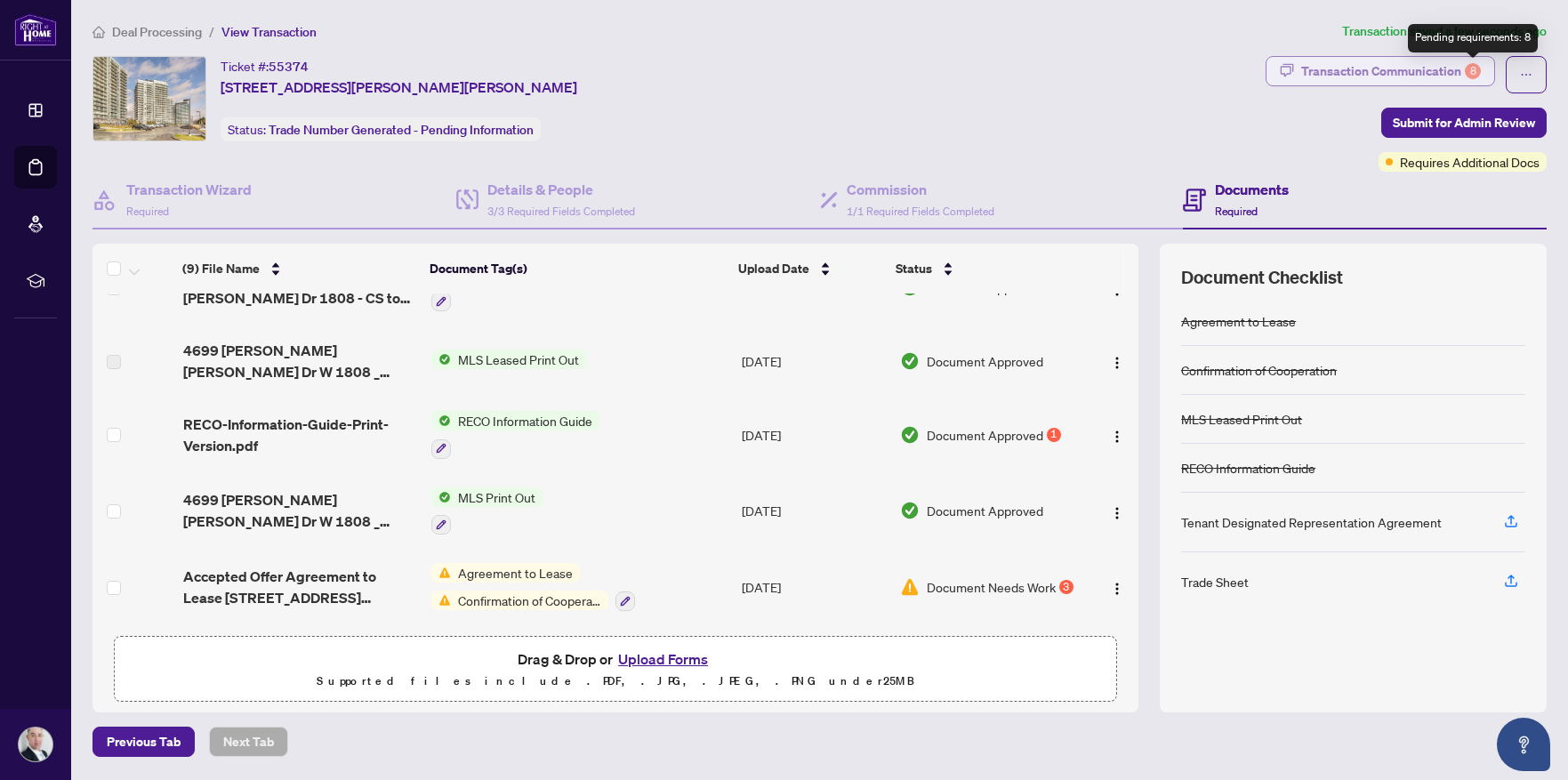
click at [1474, 67] on div "8" at bounding box center [1472, 70] width 16 height 16
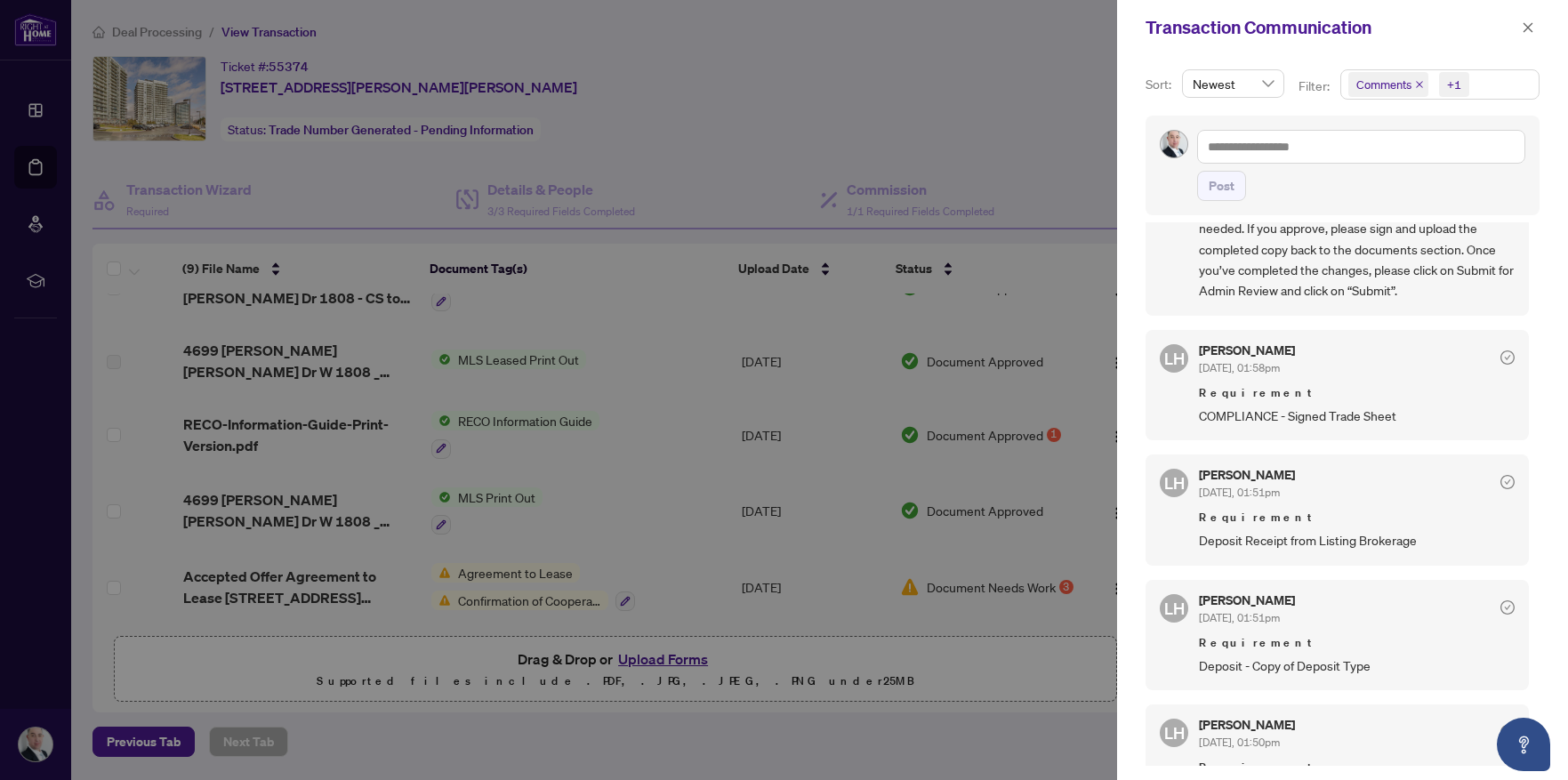
scroll to position [267, 0]
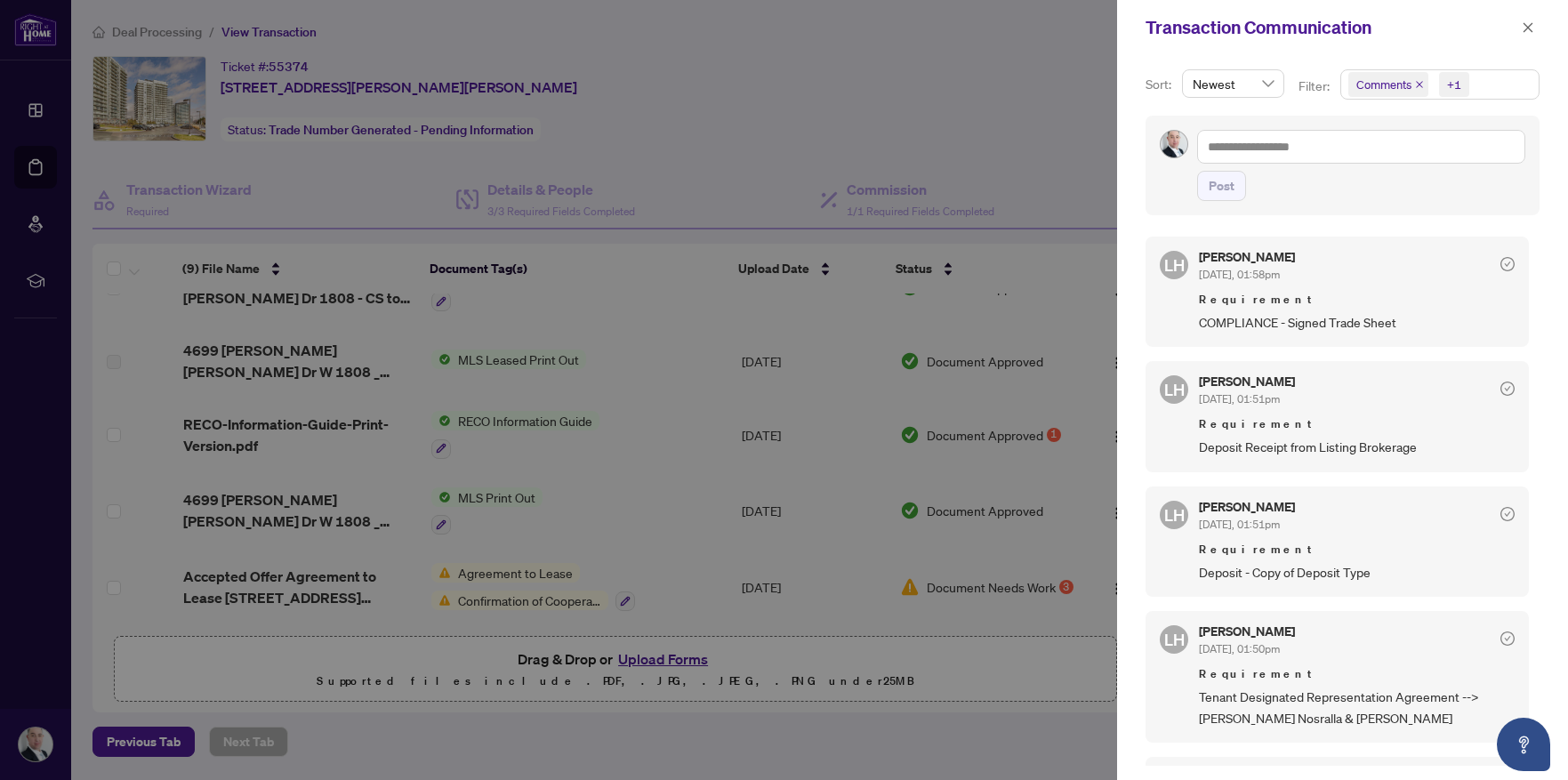
drag, startPoint x: 999, startPoint y: 738, endPoint x: 994, endPoint y: 730, distance: 9.4
click at [998, 738] on div at bounding box center [784, 390] width 1568 height 780
drag, startPoint x: 1524, startPoint y: 27, endPoint x: 1397, endPoint y: 64, distance: 132.3
click at [1524, 30] on icon "close" at bounding box center [1528, 27] width 12 height 12
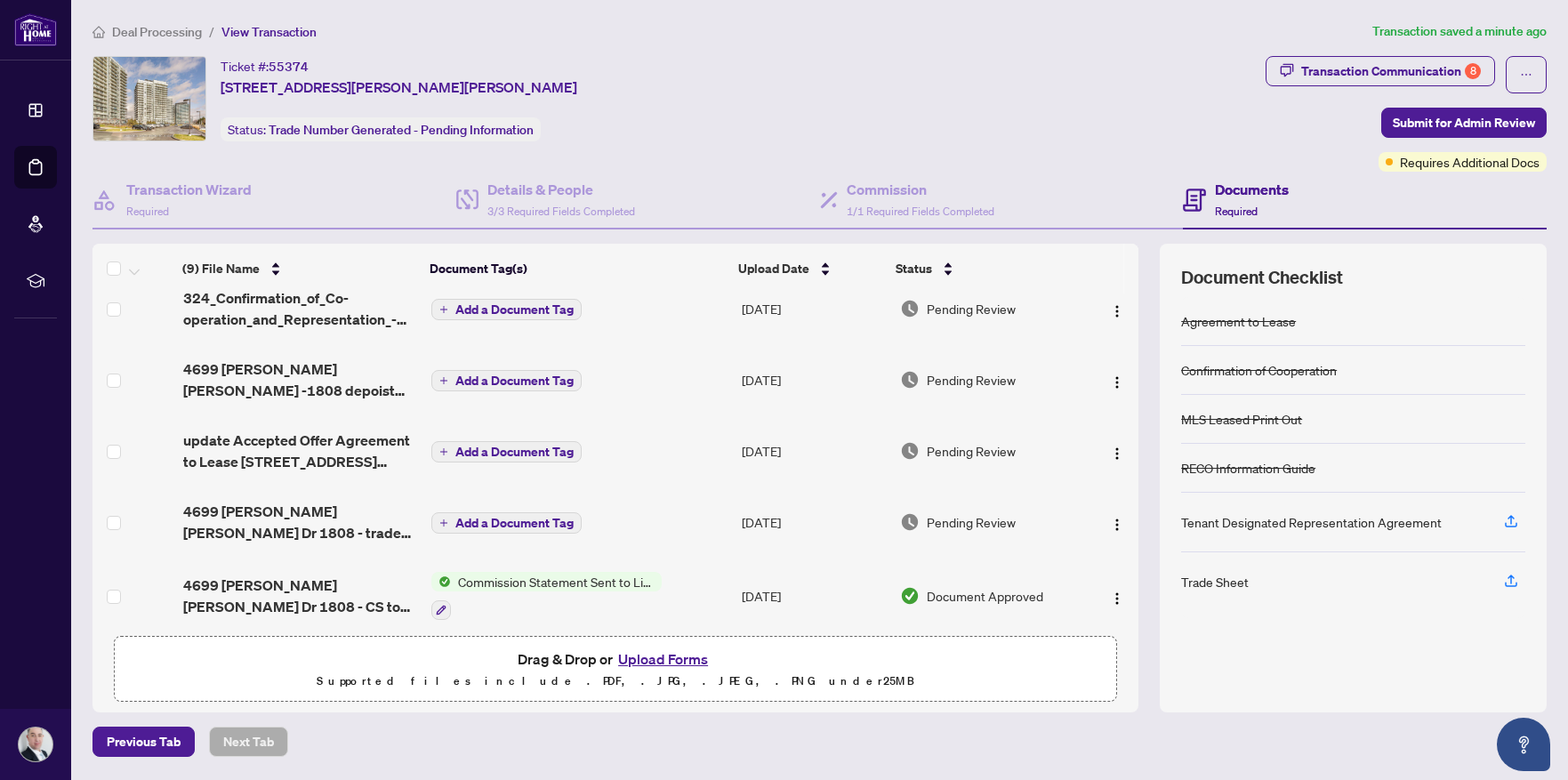
scroll to position [0, 0]
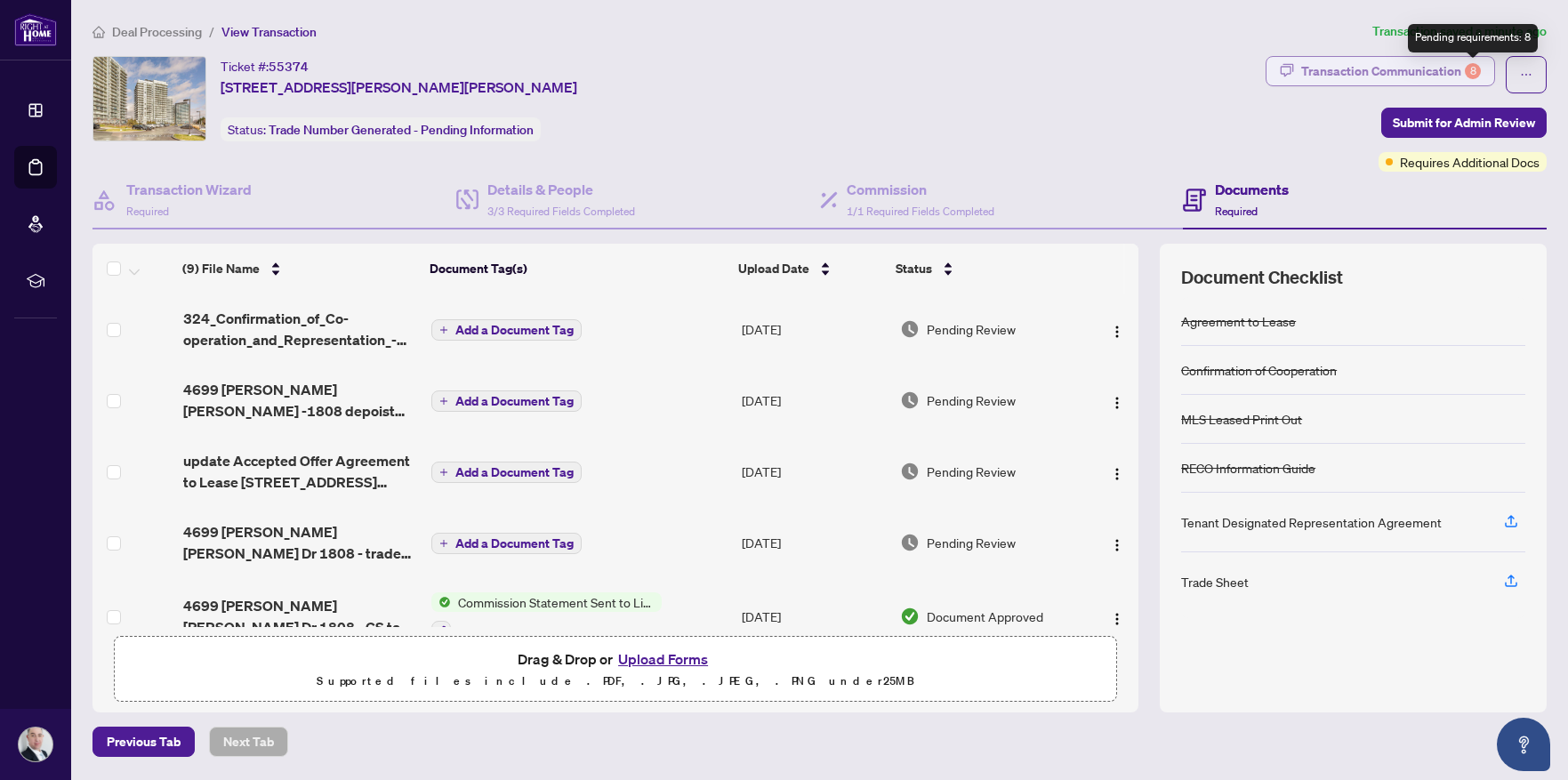
click at [1474, 73] on div "8" at bounding box center [1472, 70] width 16 height 16
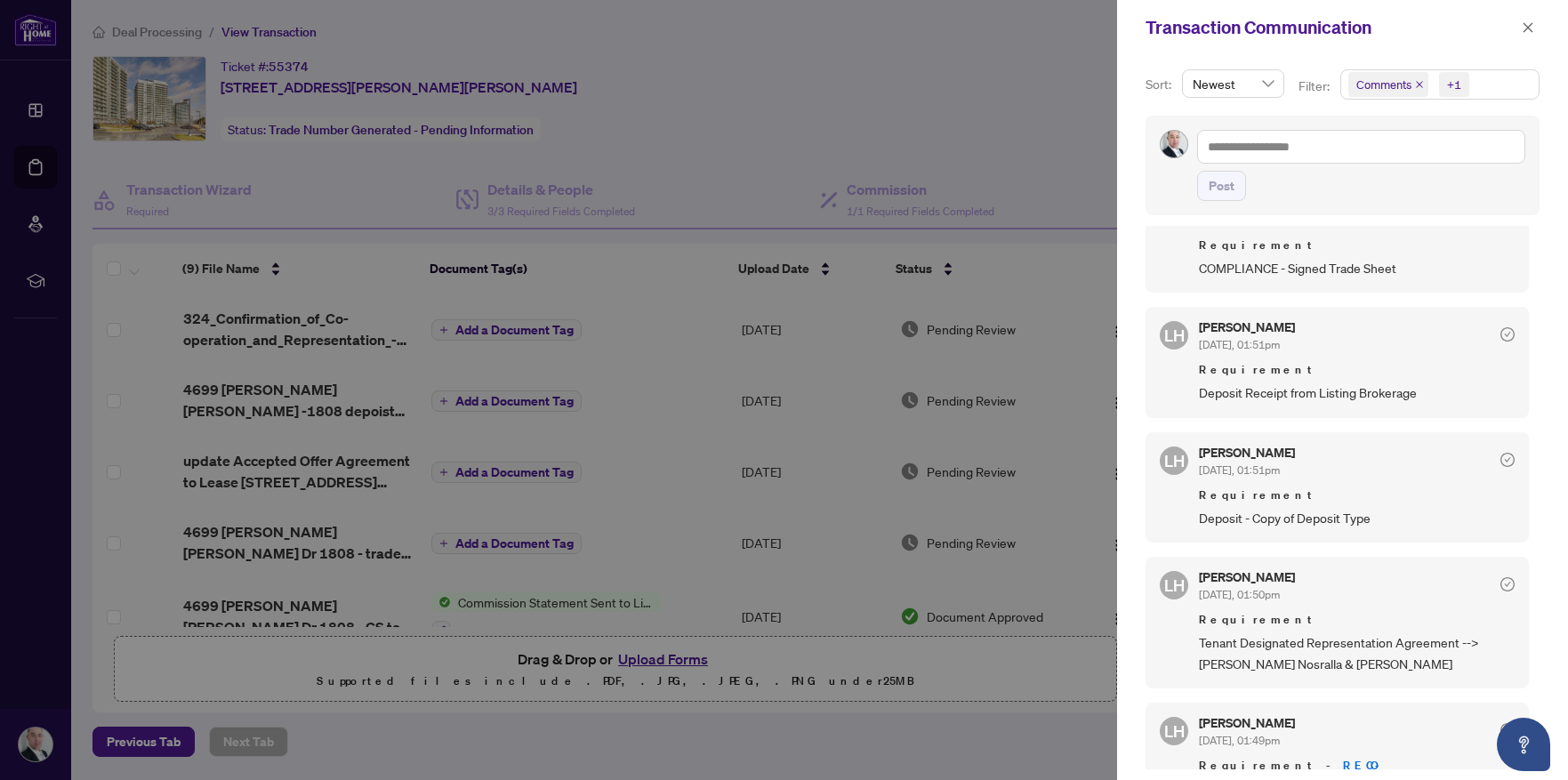
scroll to position [356, 0]
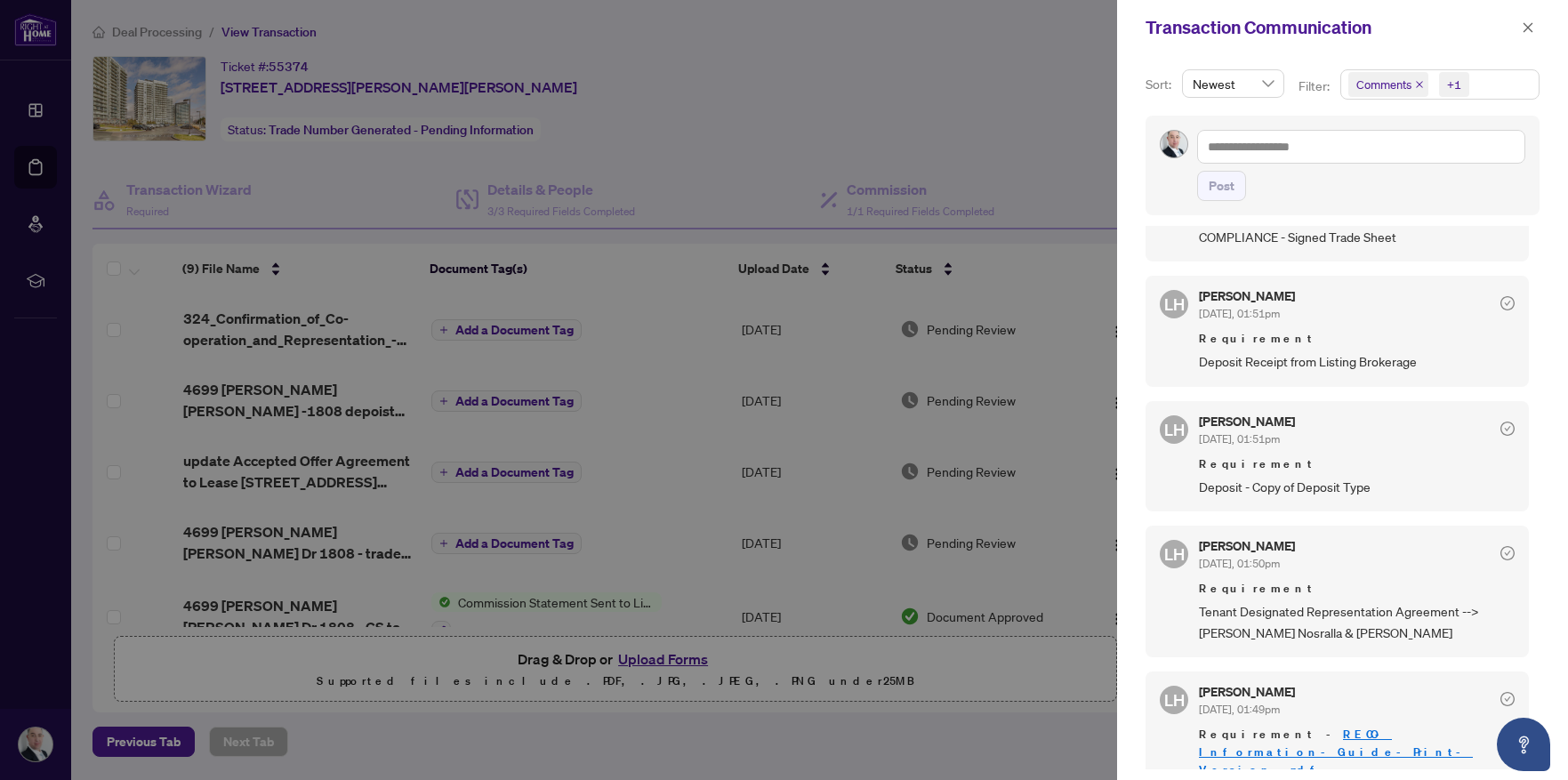
click at [925, 728] on div at bounding box center [784, 390] width 1568 height 780
click at [1521, 31] on button "button" at bounding box center [1528, 27] width 23 height 22
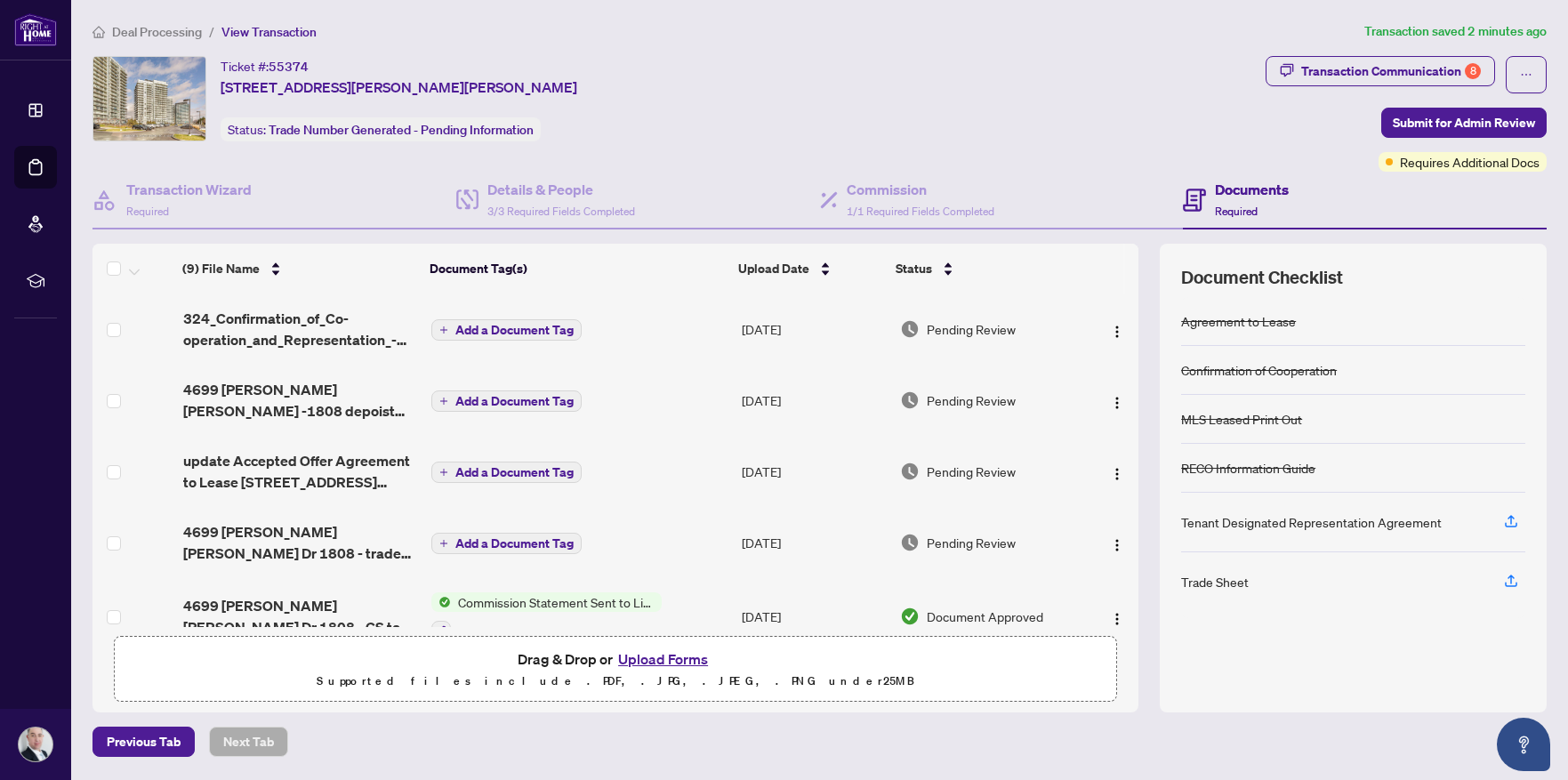
click at [159, 34] on span "Deal Processing" at bounding box center [157, 32] width 90 height 16
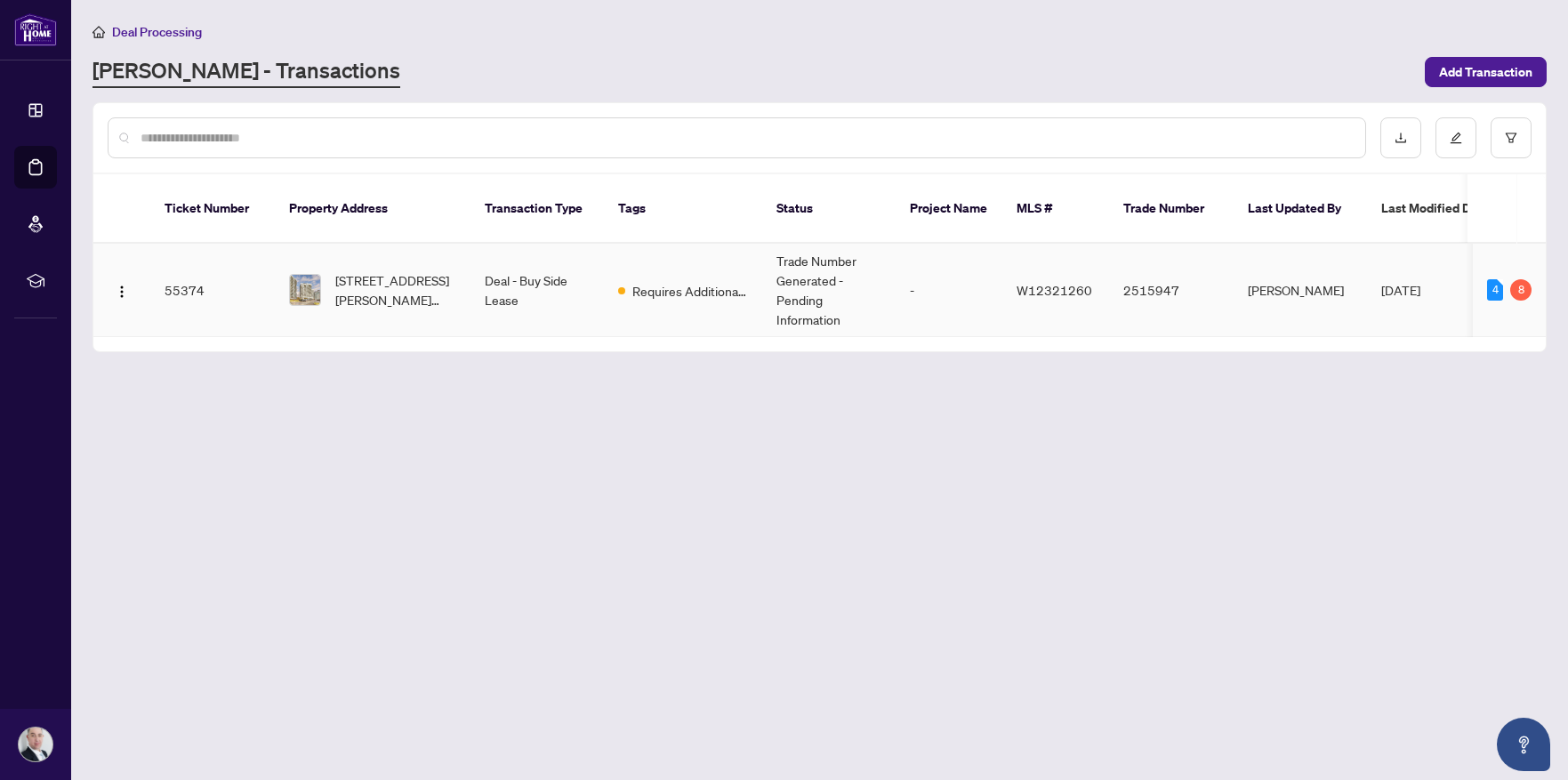
click at [182, 268] on td "55374" at bounding box center [212, 291] width 125 height 94
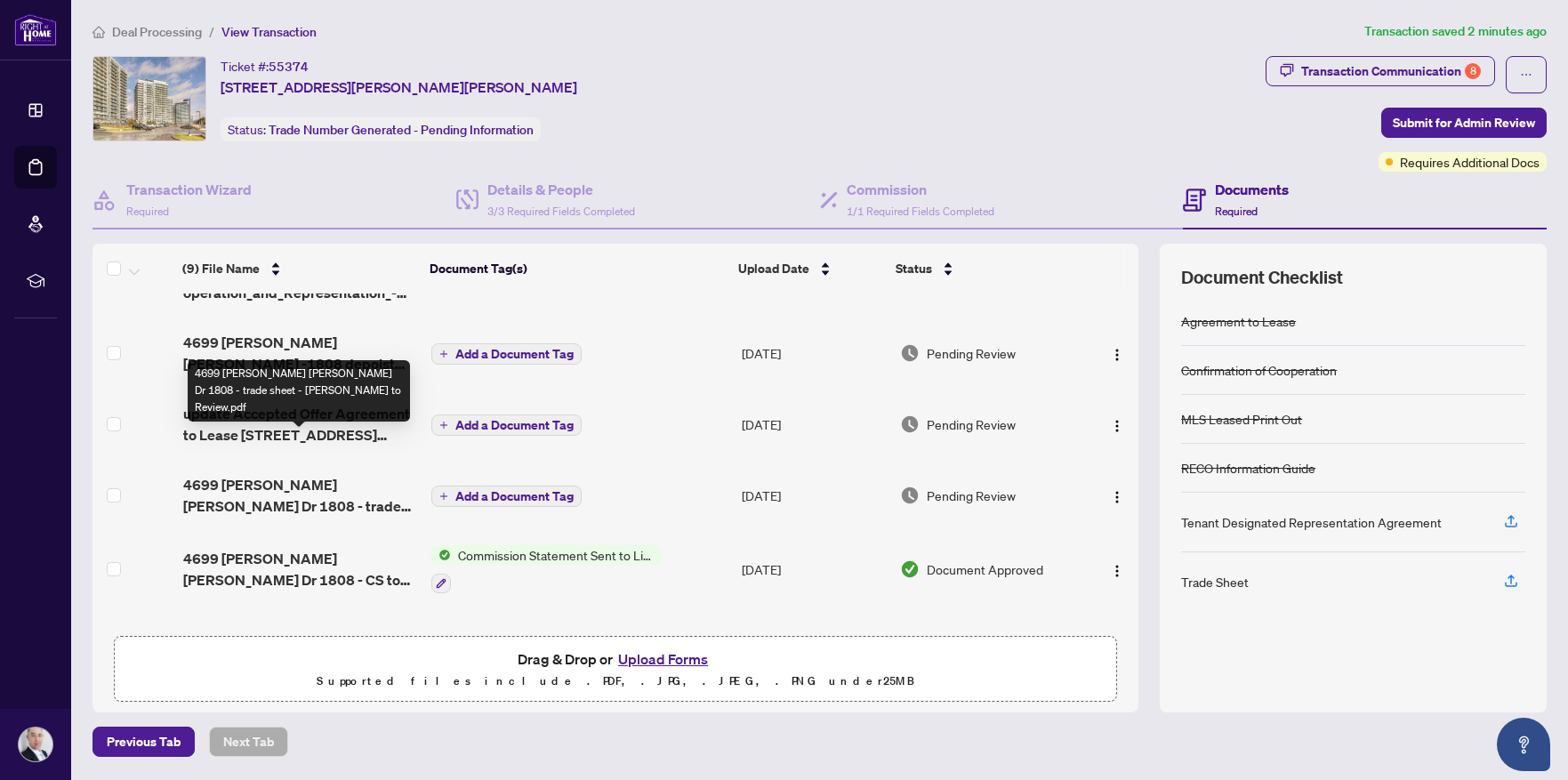
scroll to position [89, 0]
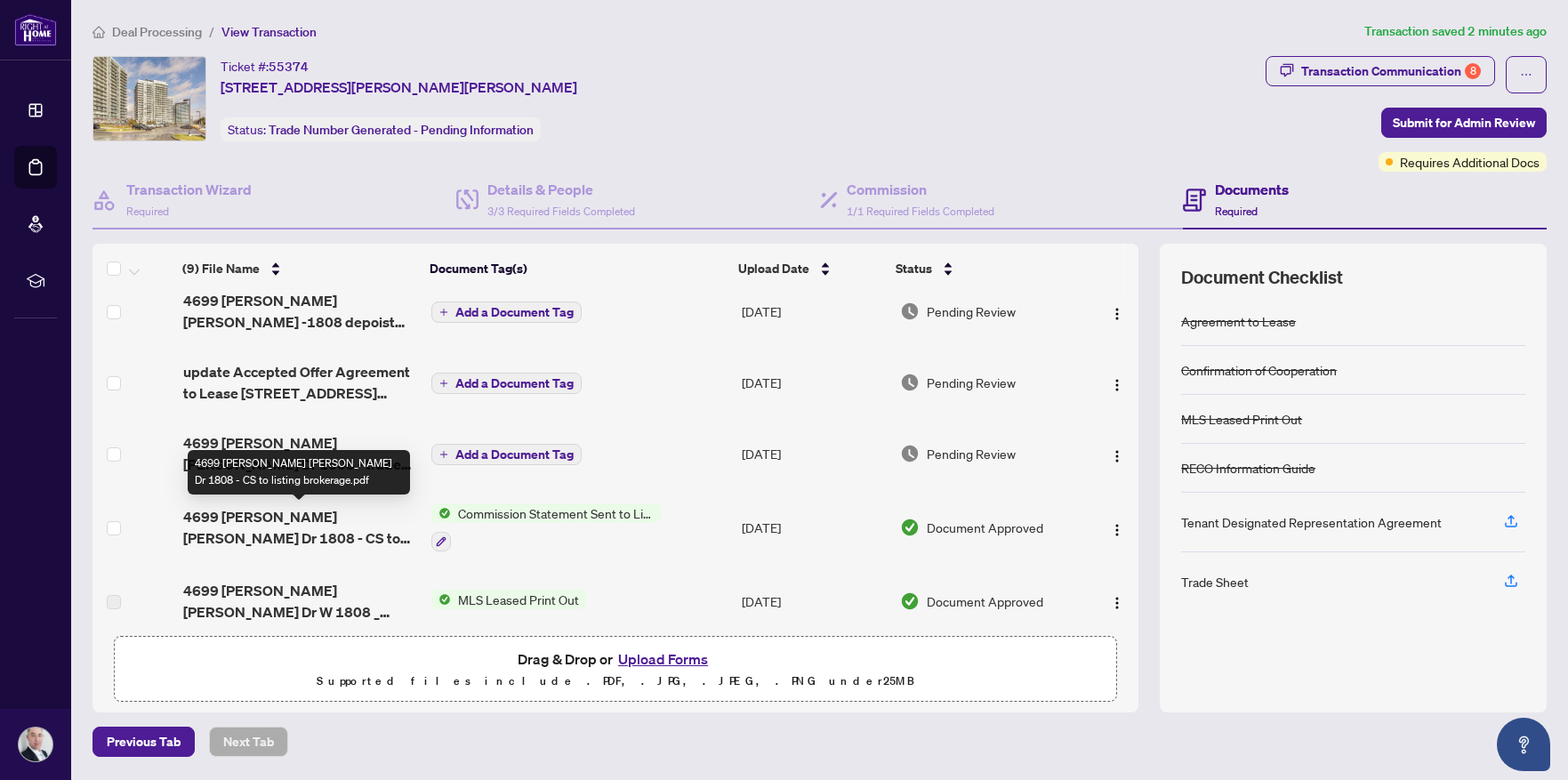
click at [367, 516] on span "4699 [PERSON_NAME] [PERSON_NAME] Dr 1808 - CS to listing brokerage.pdf" at bounding box center [299, 527] width 234 height 42
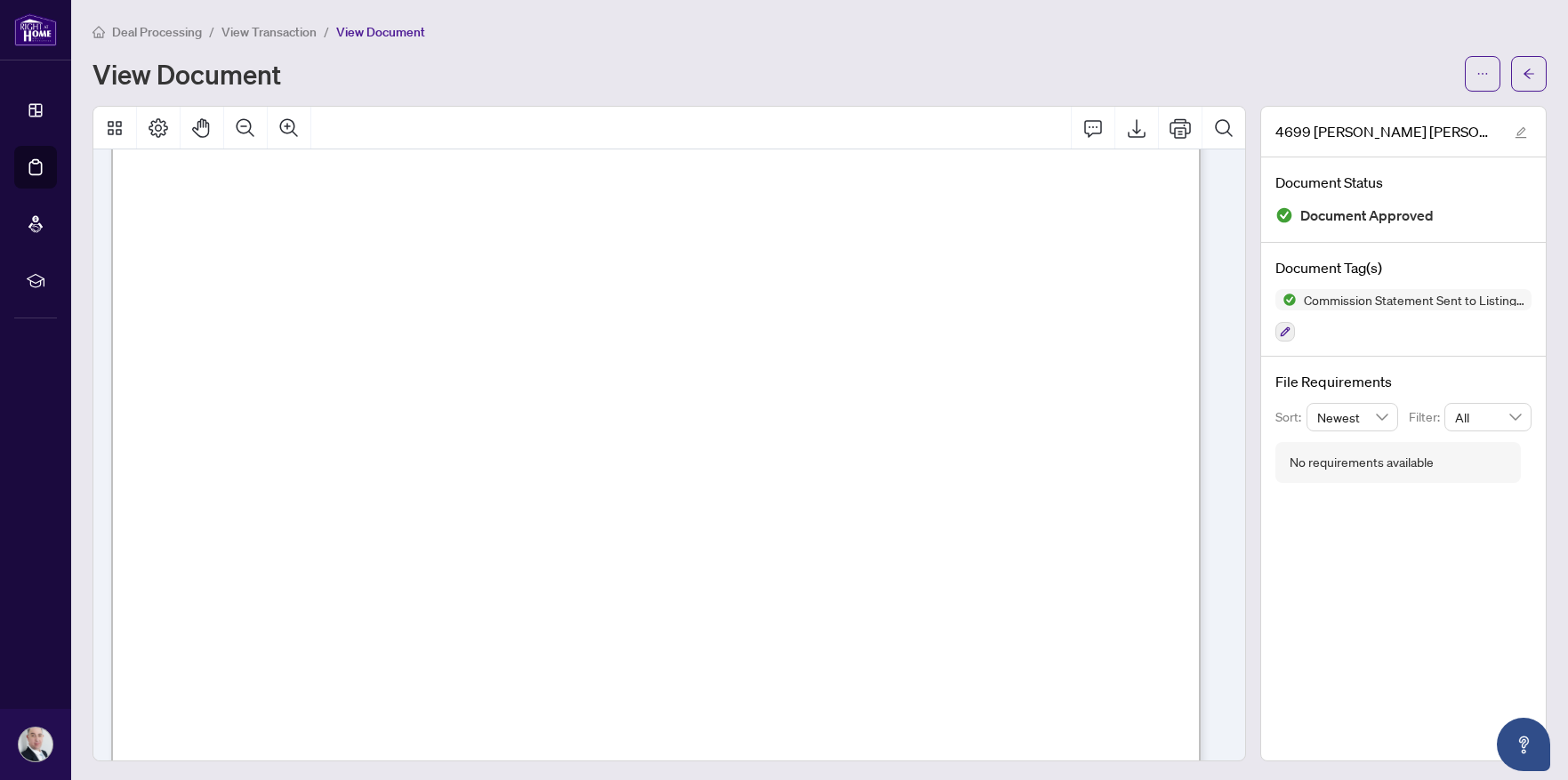
scroll to position [745, 0]
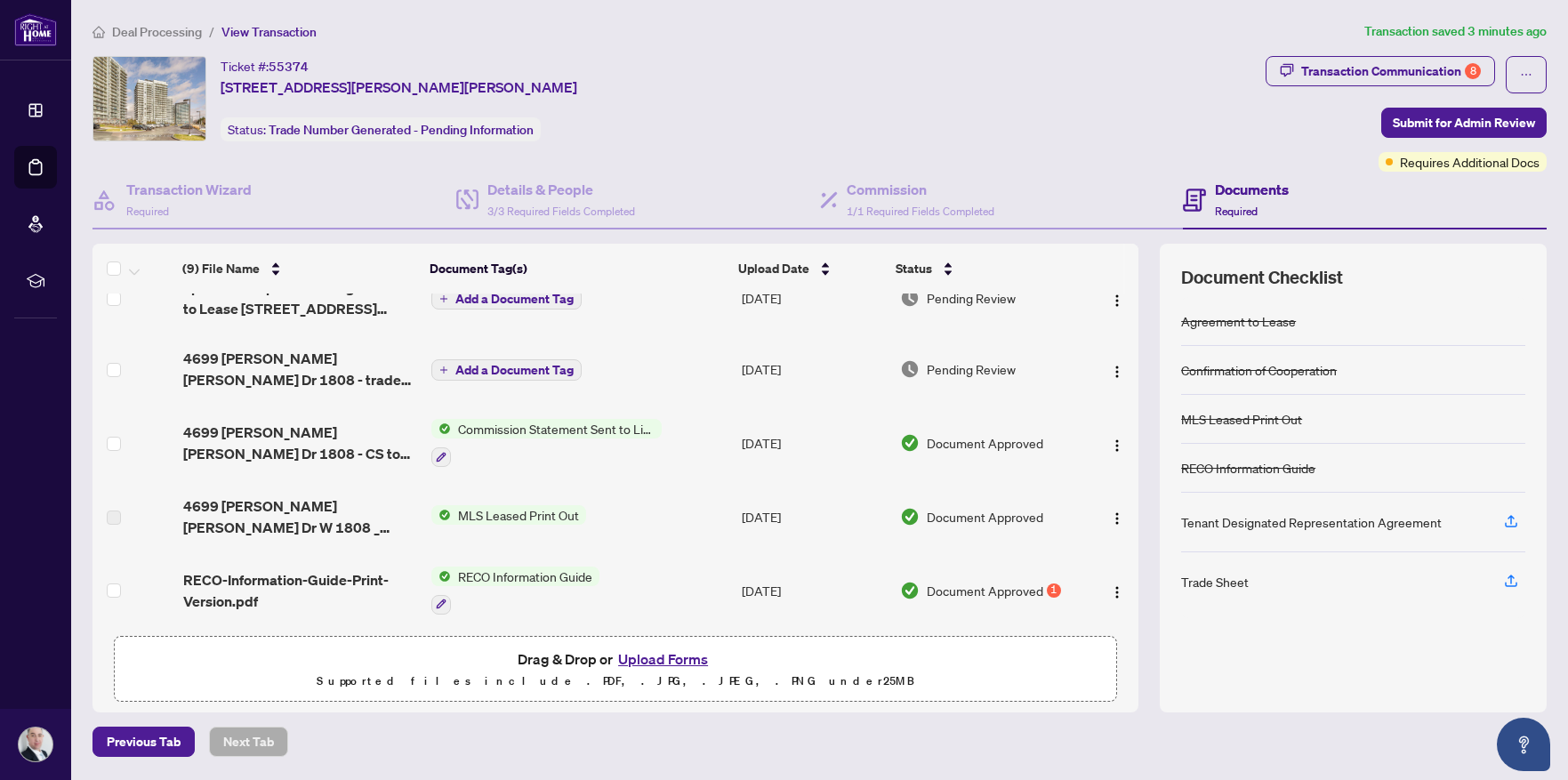
scroll to position [178, 0]
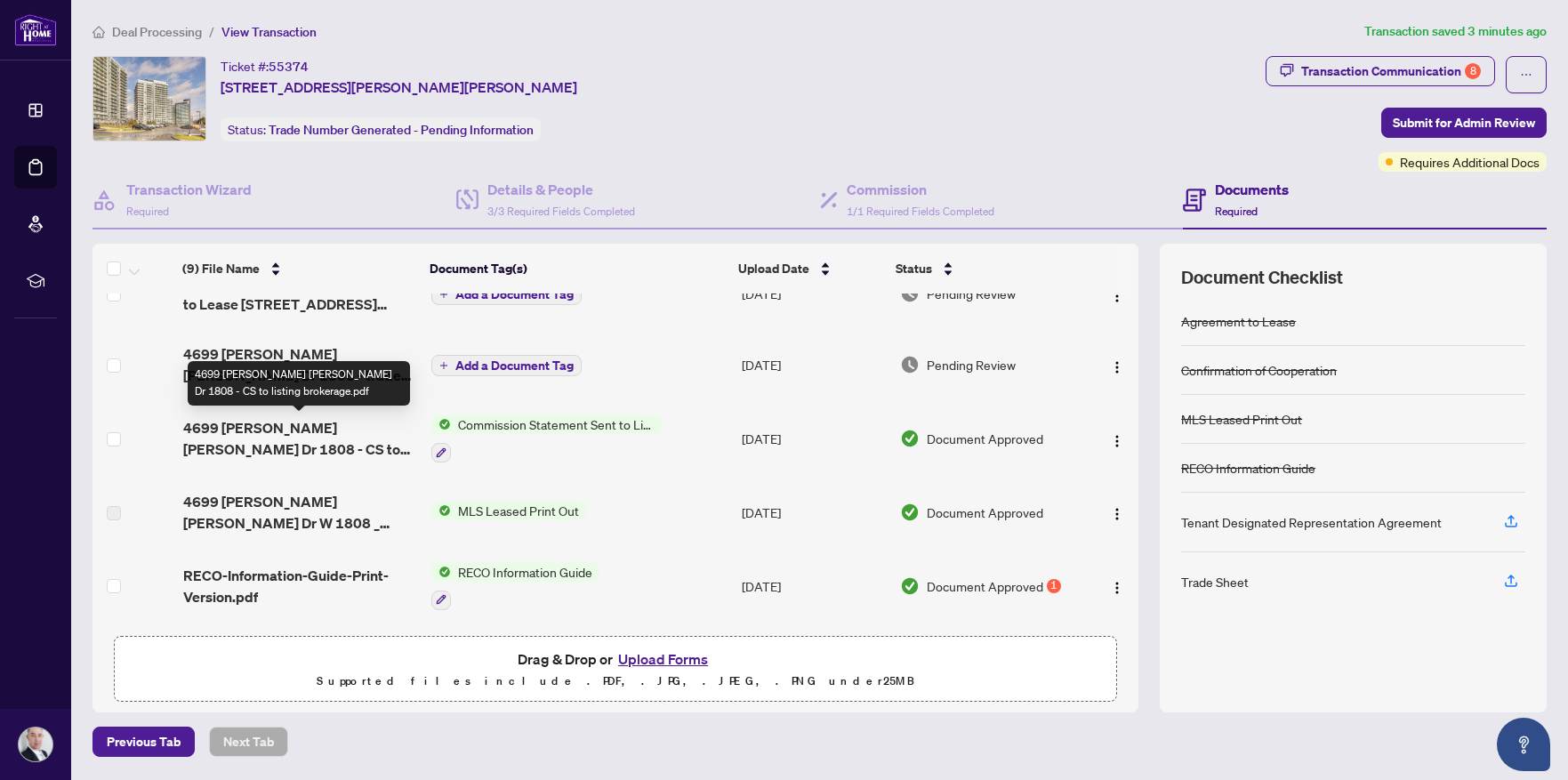
click at [362, 423] on span "4699 [PERSON_NAME] [PERSON_NAME] Dr 1808 - CS to listing brokerage.pdf" at bounding box center [299, 438] width 234 height 42
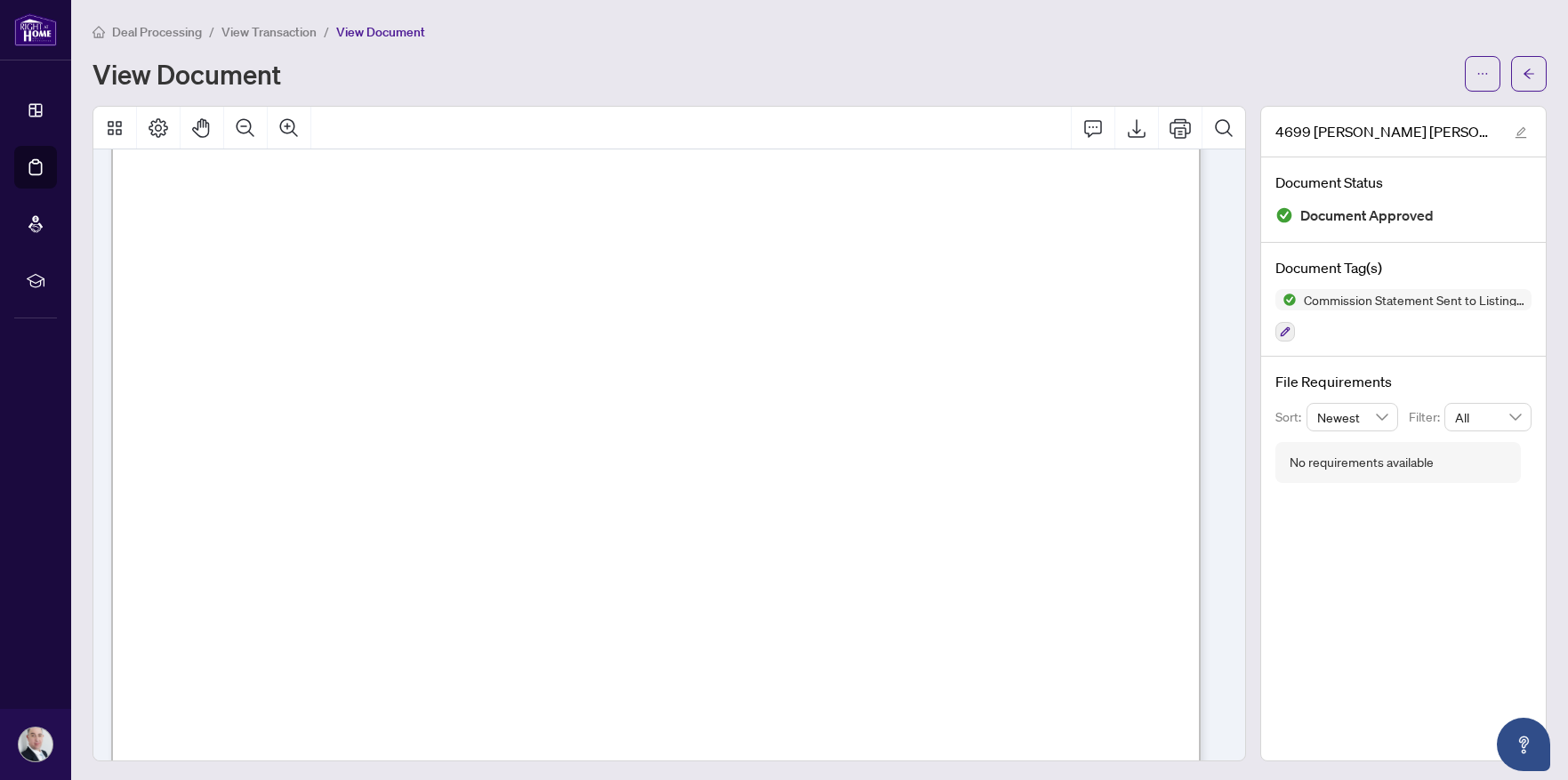
scroll to position [711, 0]
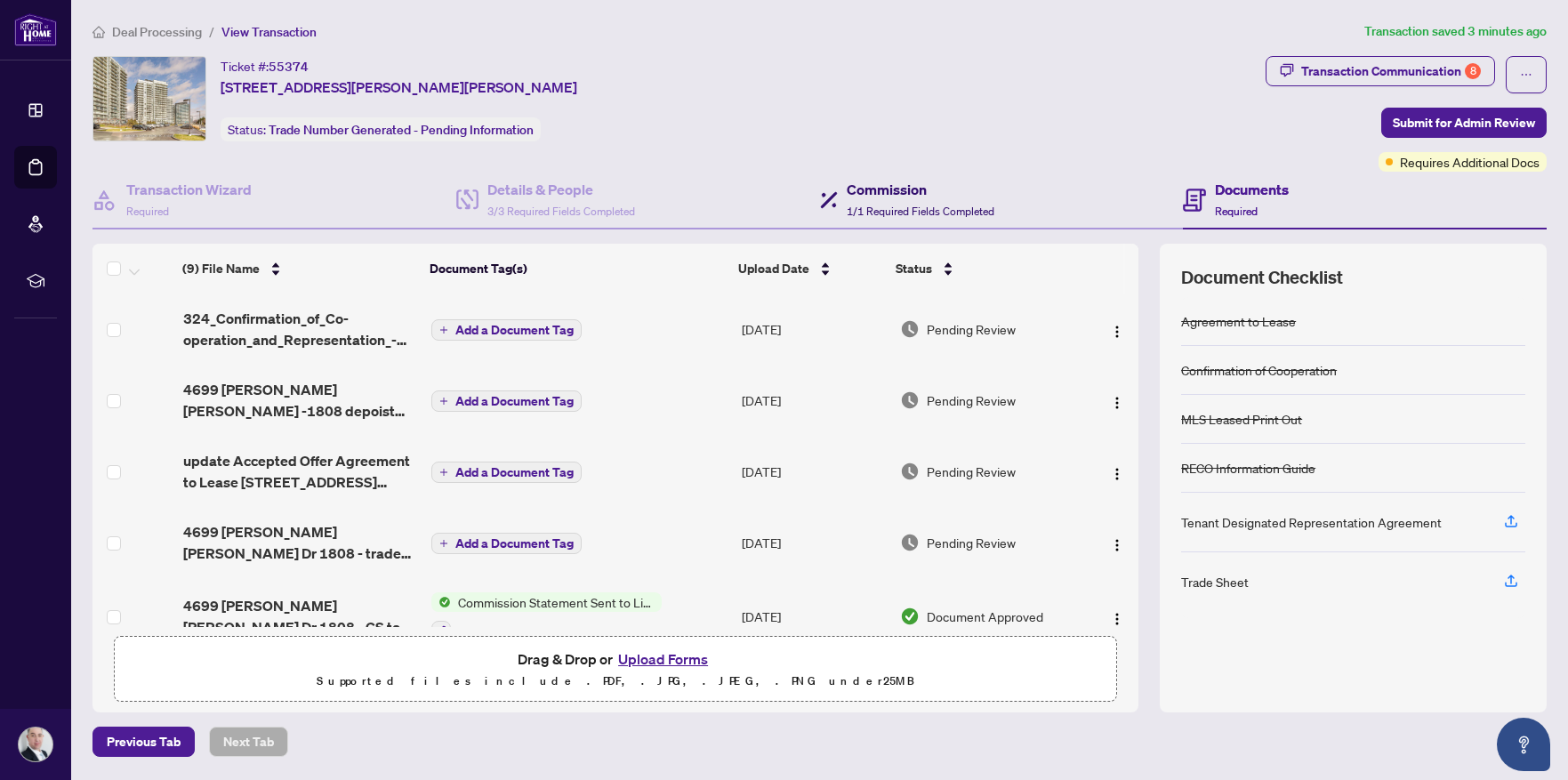
click at [896, 199] on h4 "Commission" at bounding box center [920, 190] width 147 height 22
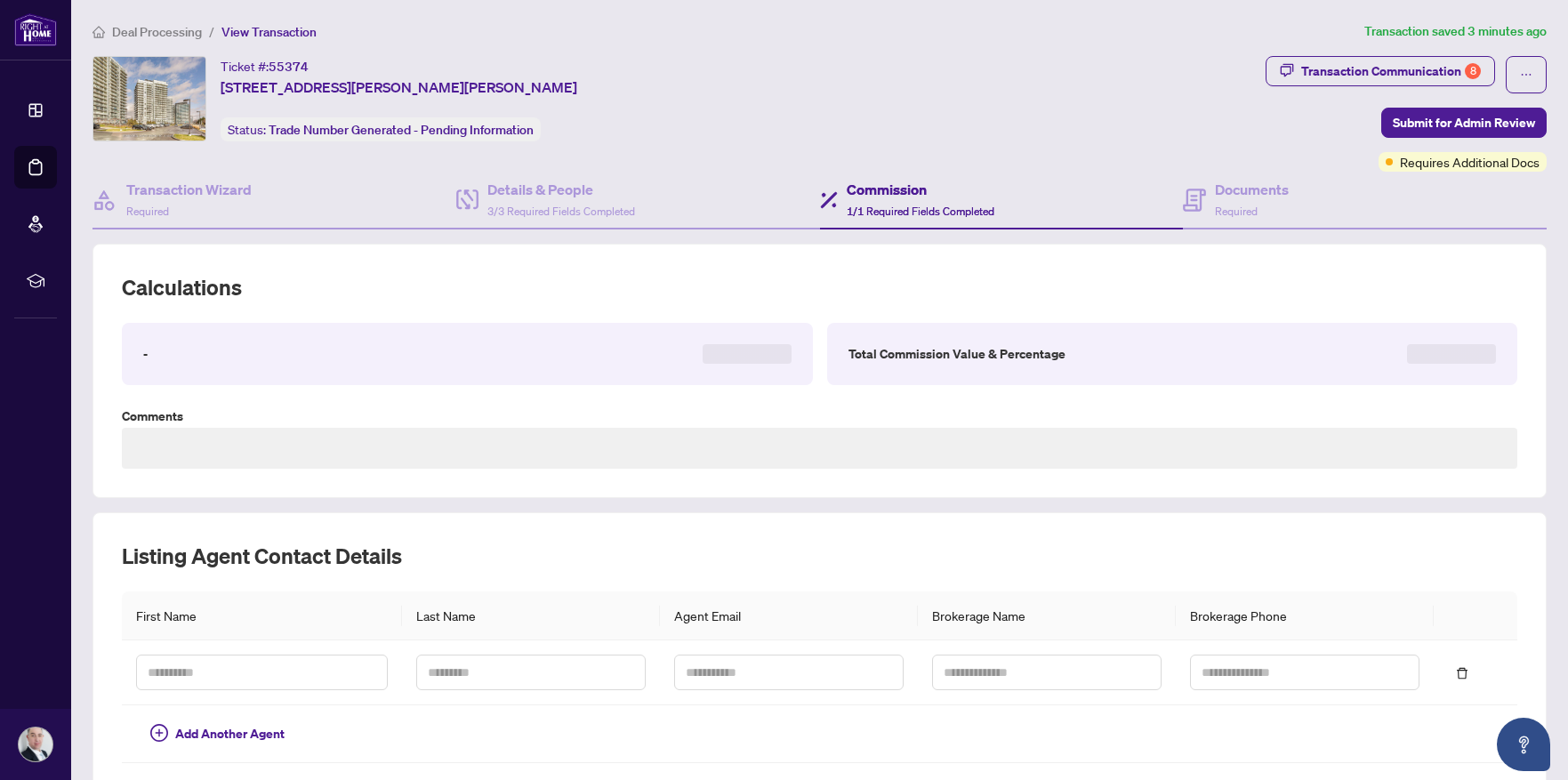
type textarea "**********"
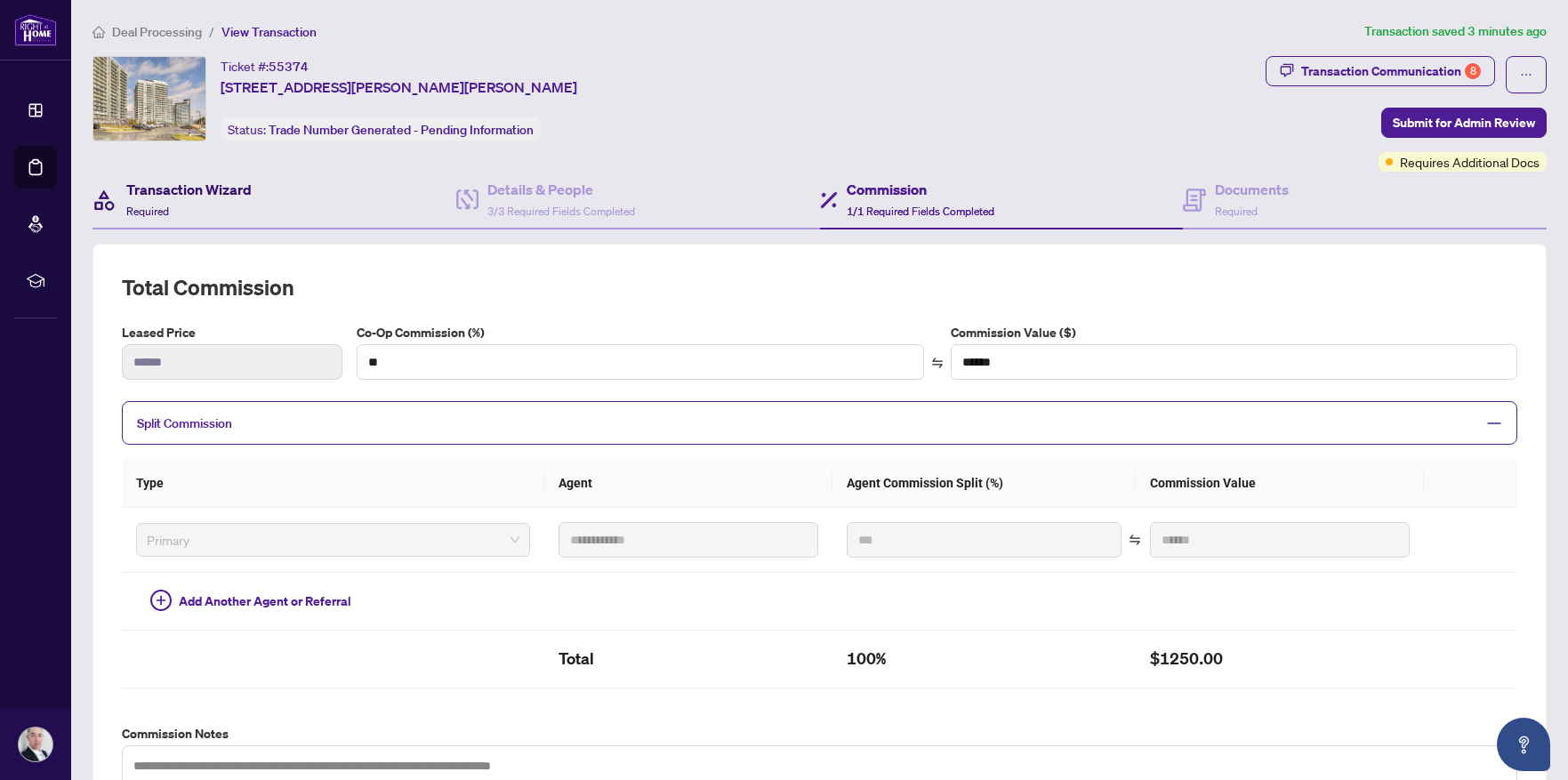
click at [203, 185] on h4 "Transaction Wizard" at bounding box center [190, 190] width 126 height 22
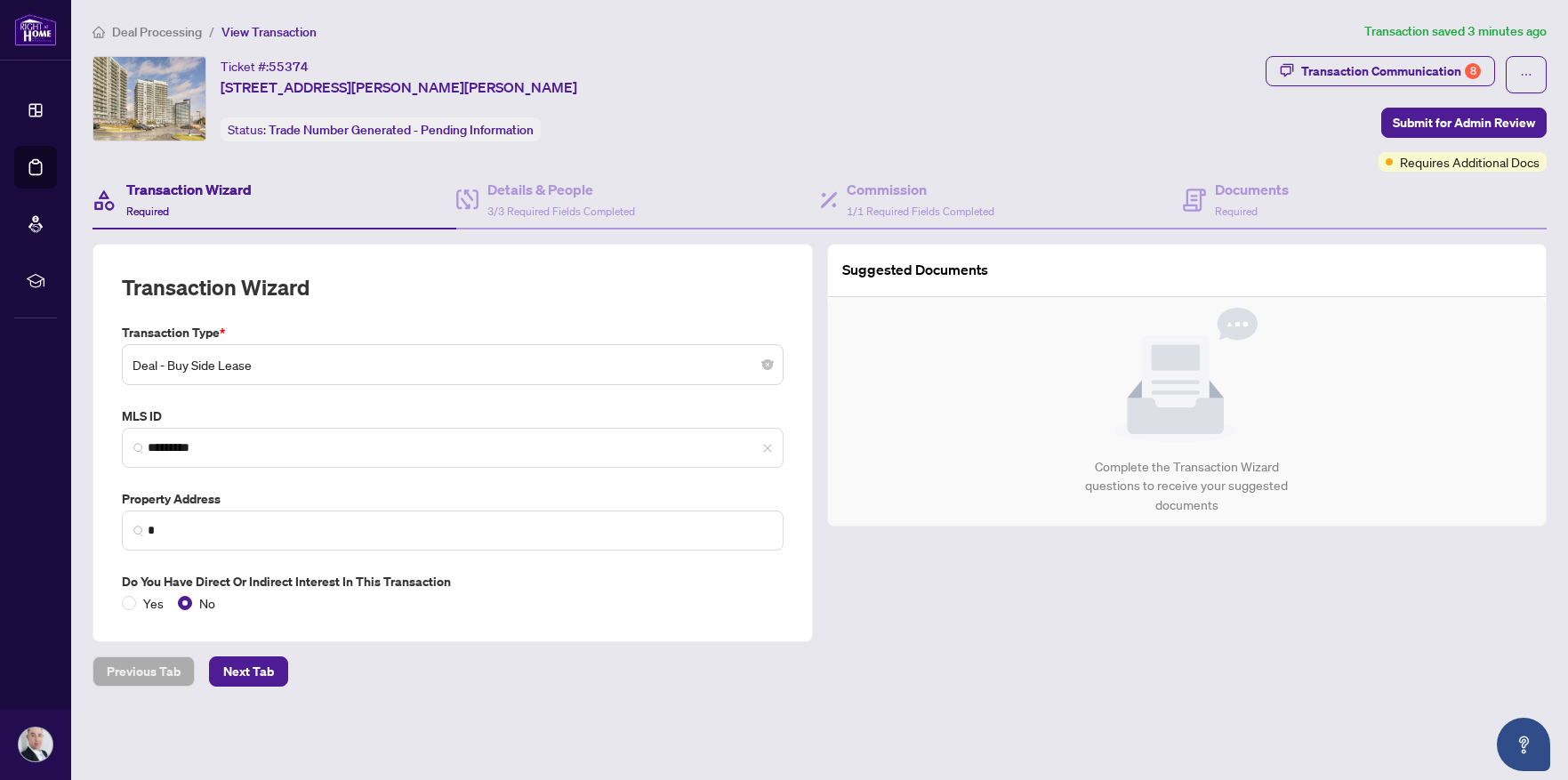
type input "**********"
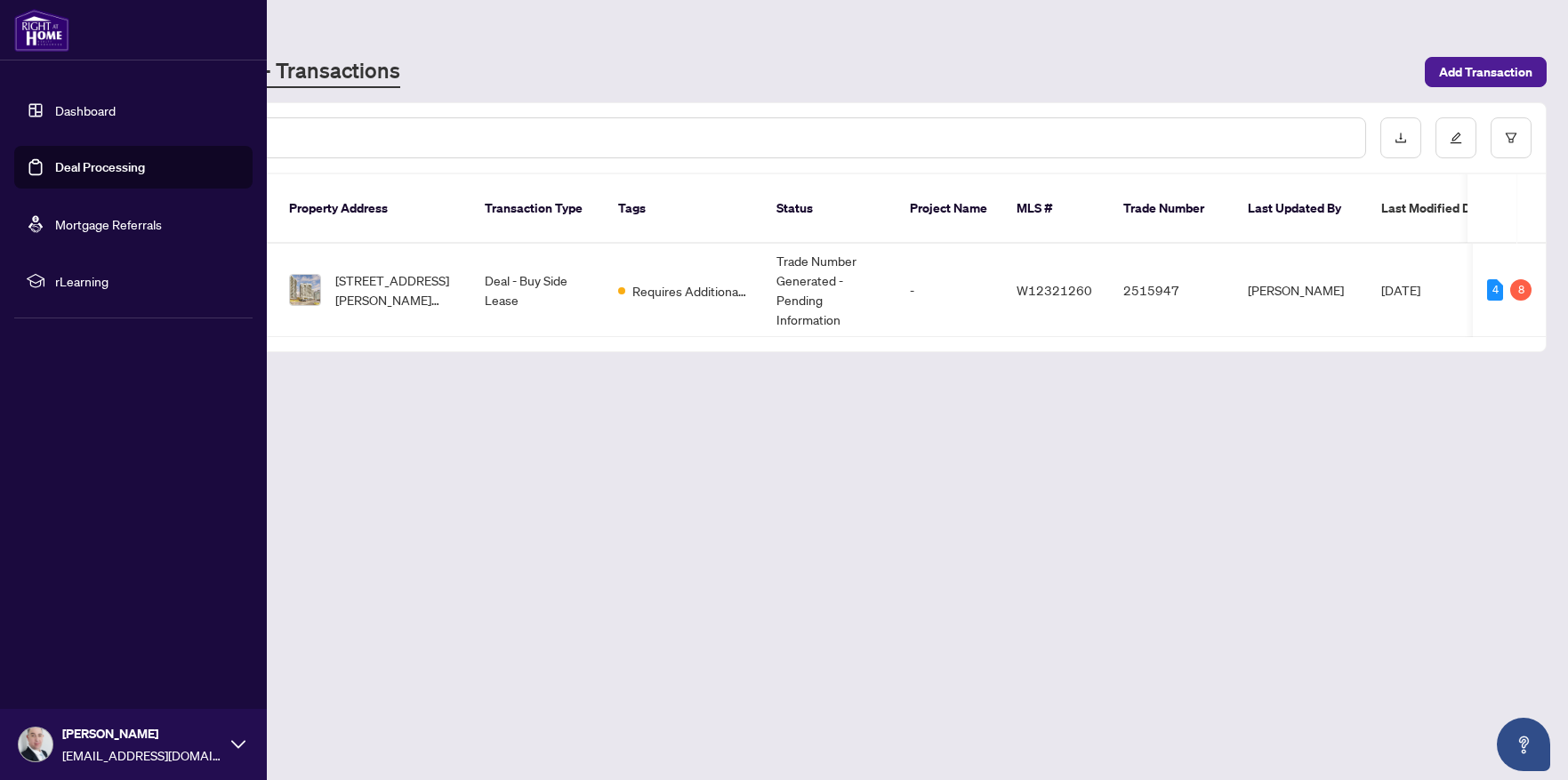
click at [75, 108] on link "Dashboard" at bounding box center [85, 110] width 60 height 16
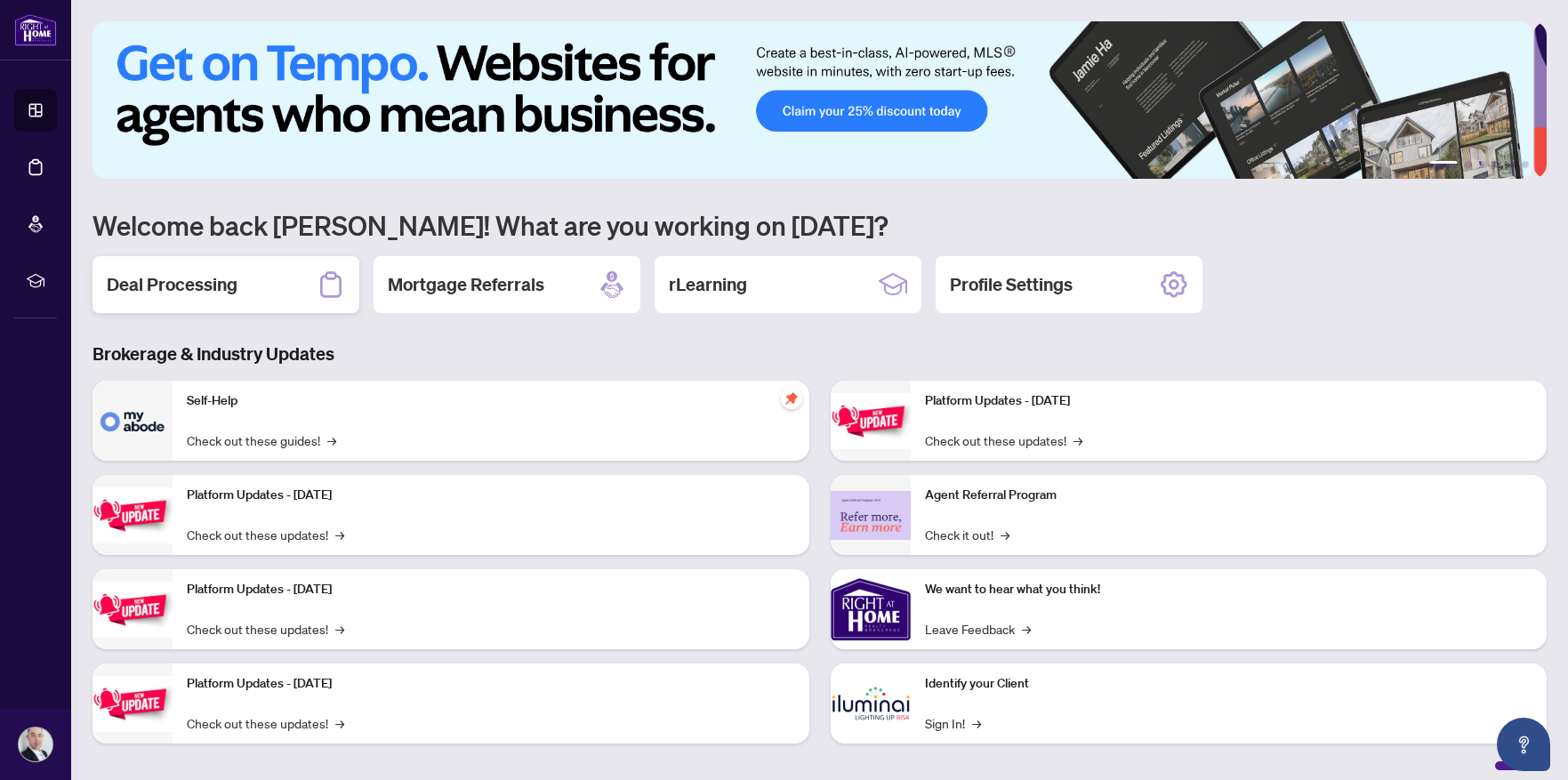
click at [157, 284] on h2 "Deal Processing" at bounding box center [172, 284] width 130 height 25
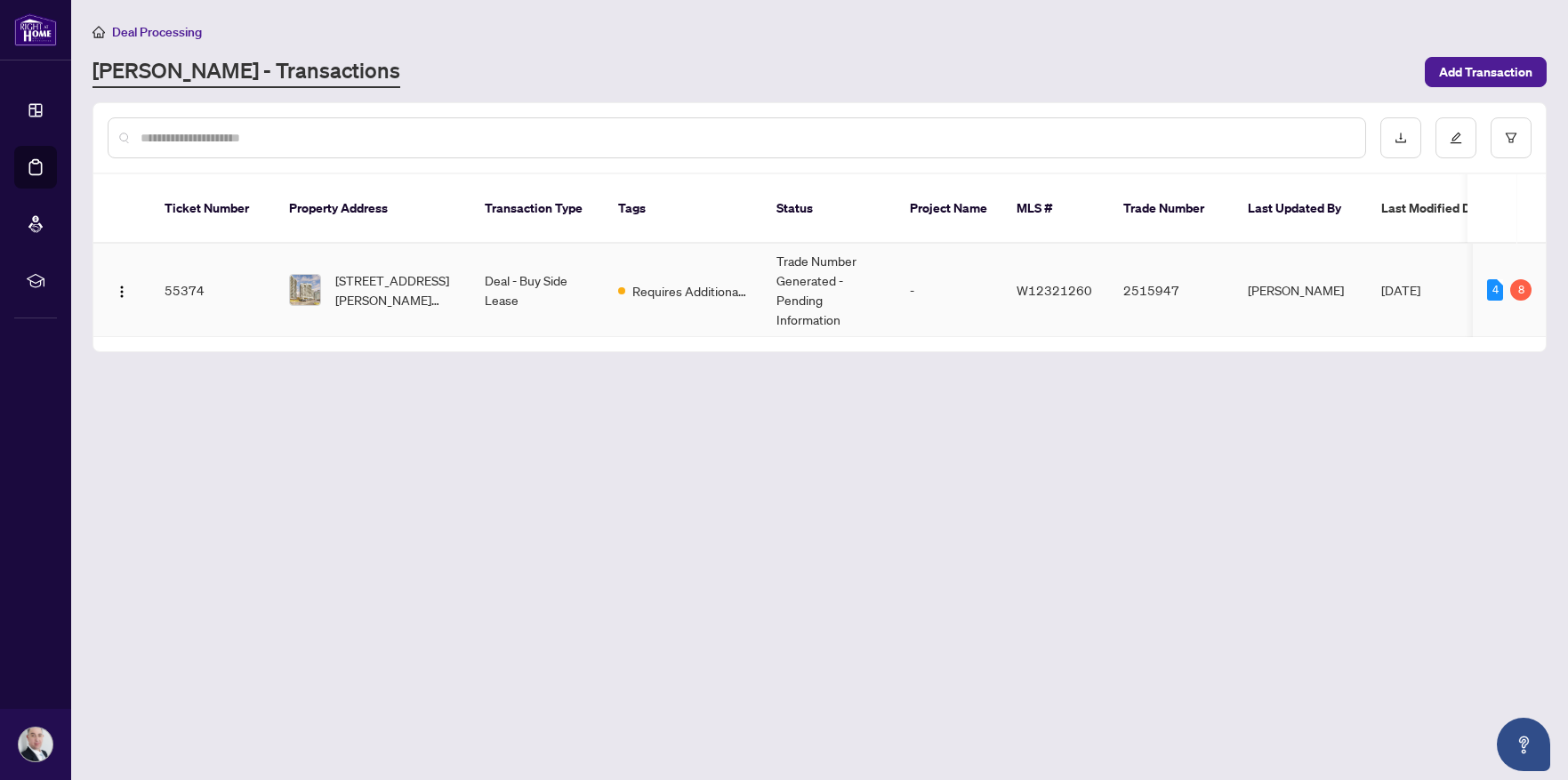
click at [173, 265] on td "55374" at bounding box center [212, 291] width 125 height 94
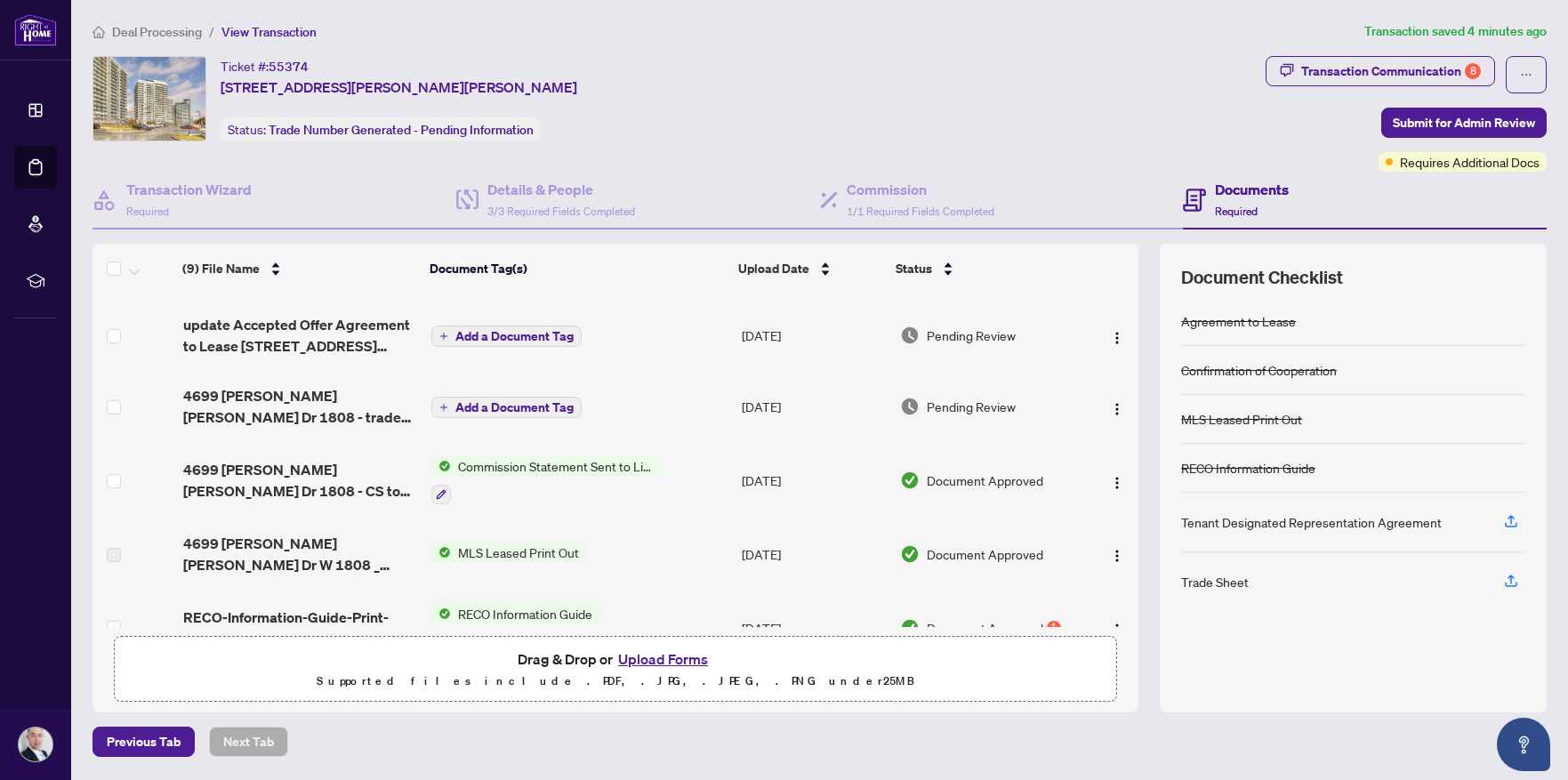
scroll to position [134, 0]
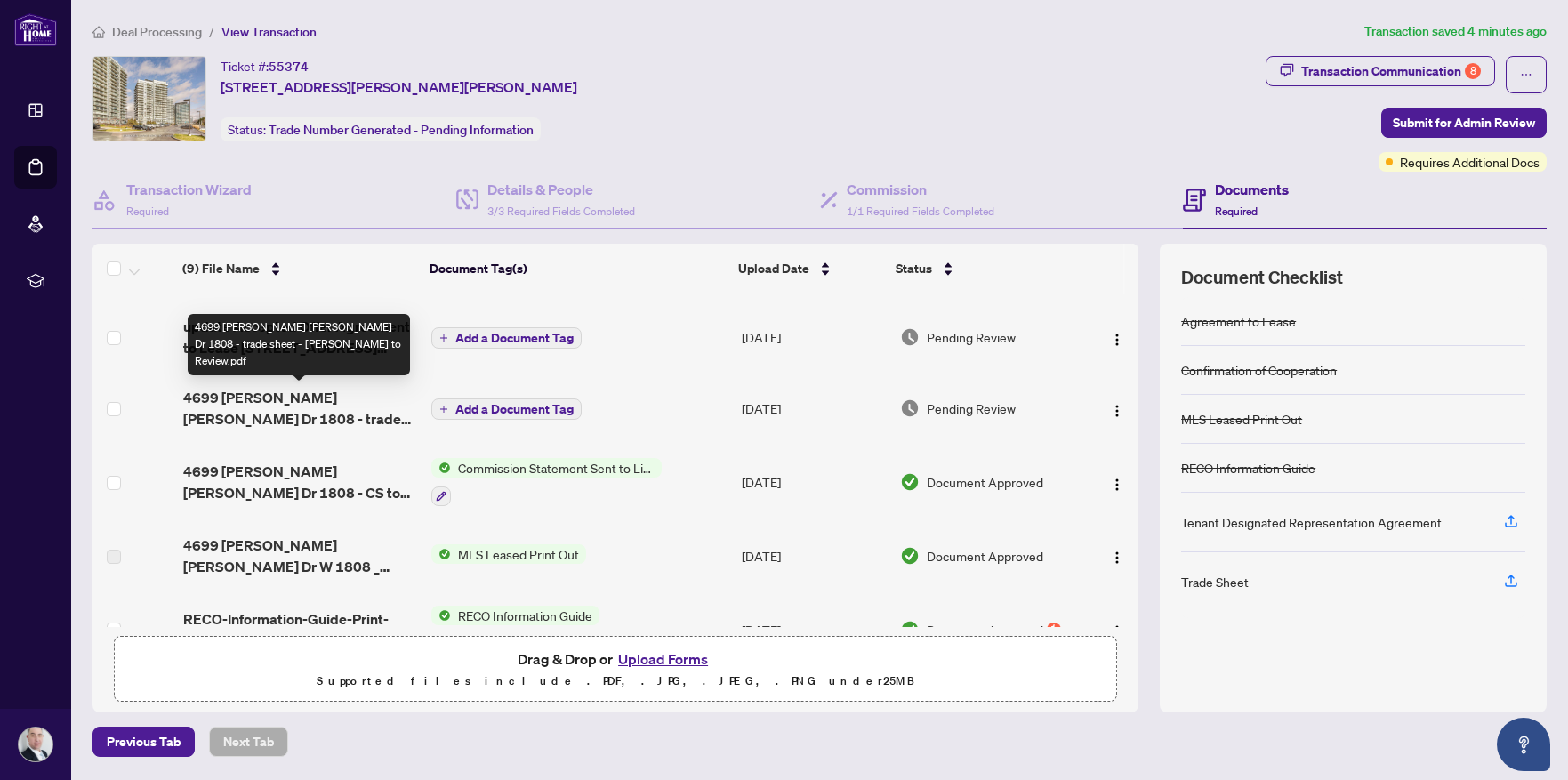
click at [295, 401] on span "4699 [PERSON_NAME] [PERSON_NAME] Dr 1808 - trade sheet - [PERSON_NAME] to Revie…" at bounding box center [299, 407] width 234 height 42
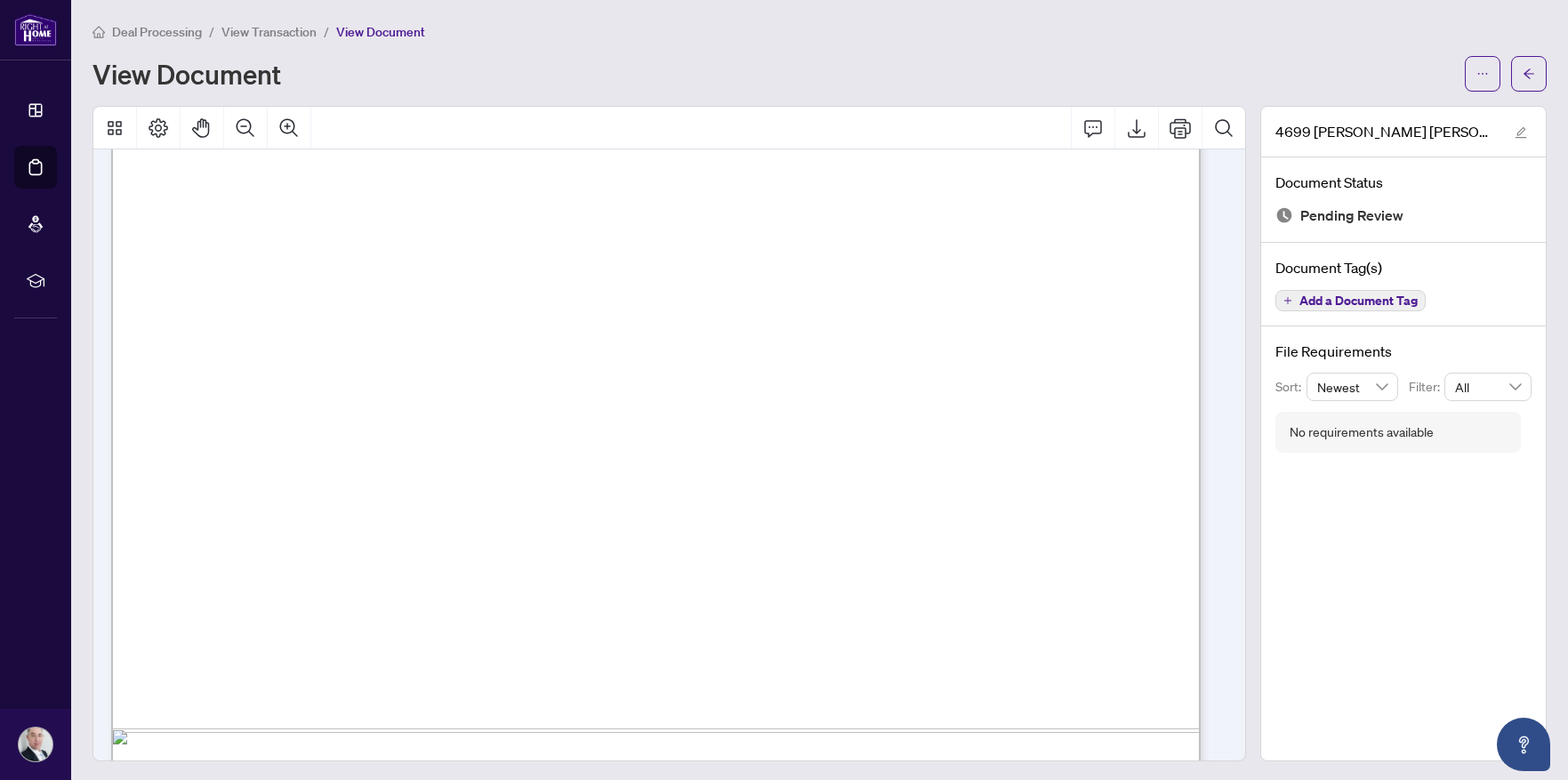
scroll to position [834, 0]
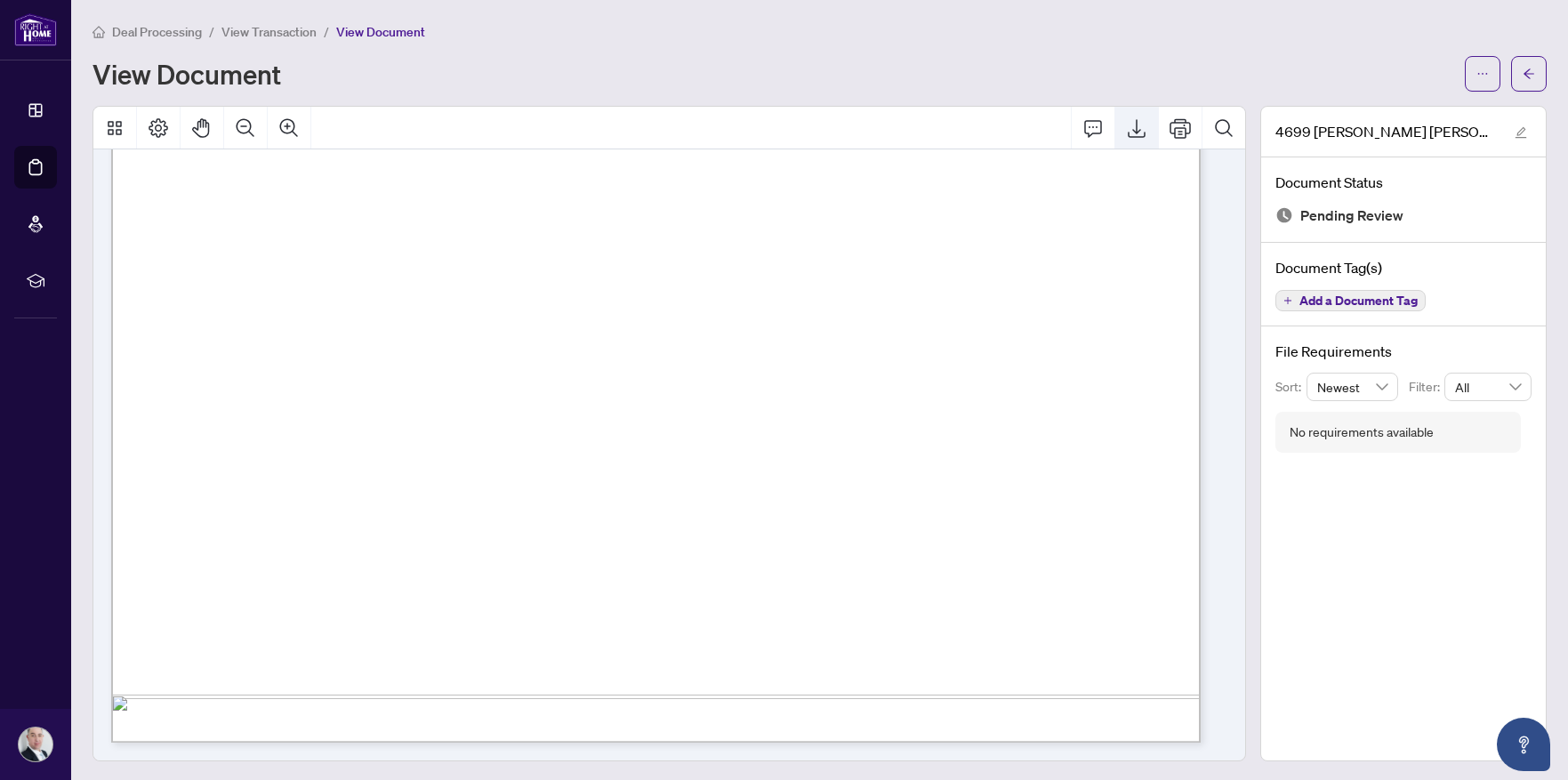
click at [1129, 136] on icon "Export" at bounding box center [1136, 129] width 18 height 19
